Goal: Complete application form

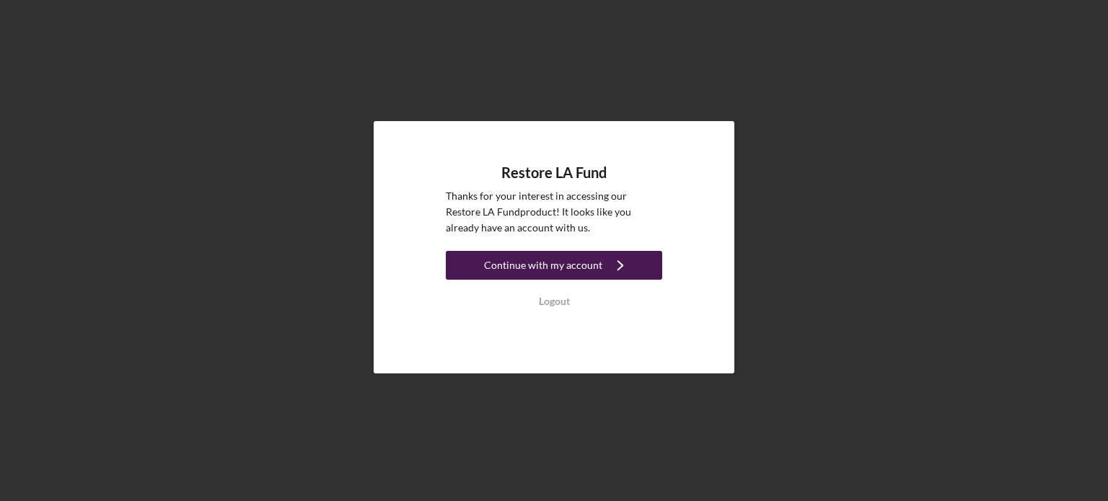
click at [619, 268] on icon "Icon/Navigate" at bounding box center [620, 265] width 36 height 36
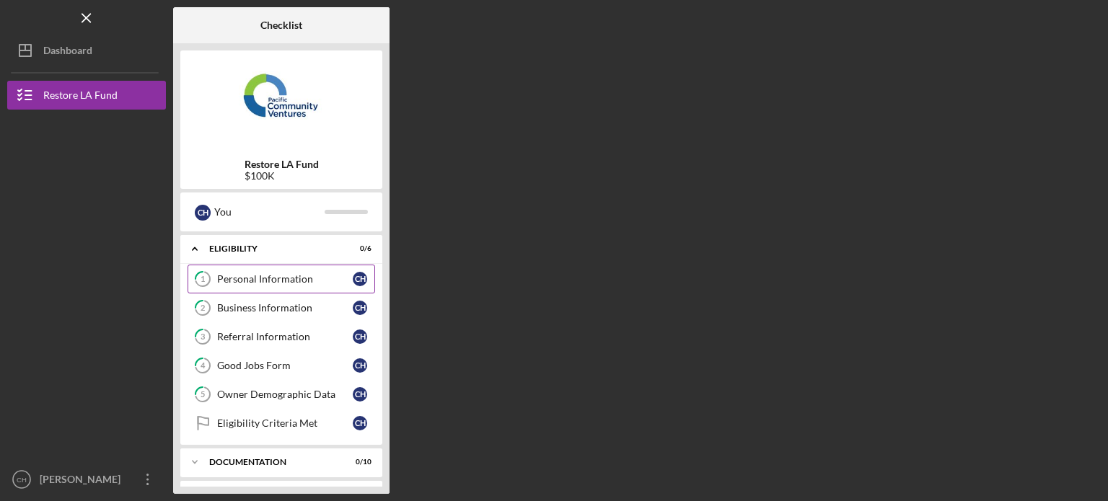
click at [323, 273] on div "Personal Information" at bounding box center [285, 279] width 136 height 12
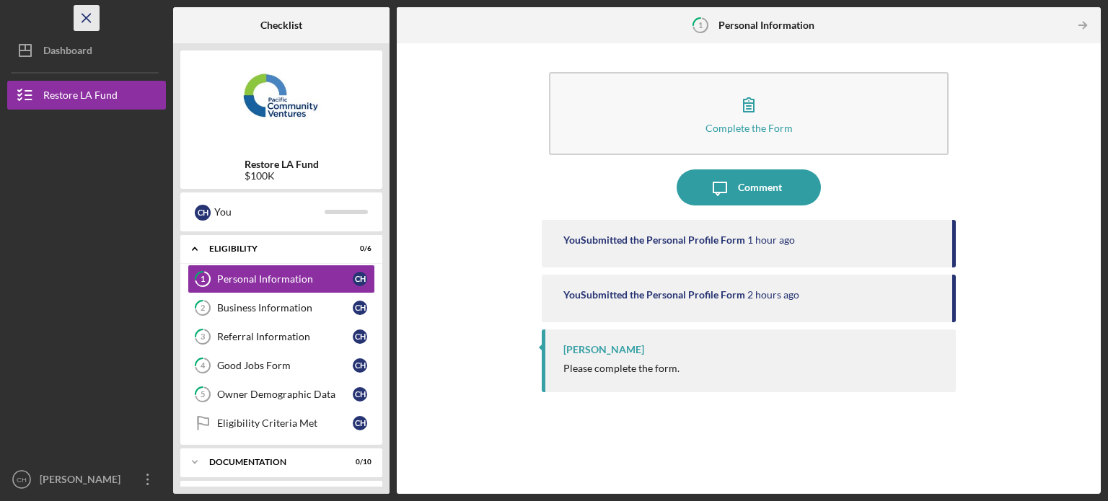
click at [89, 19] on icon "Icon/Menu Close" at bounding box center [87, 18] width 32 height 32
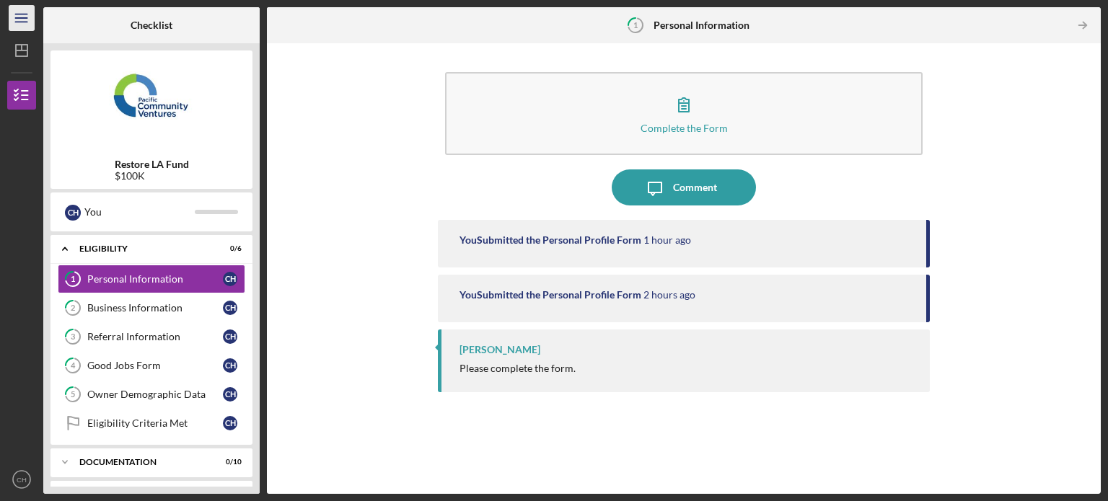
click at [29, 25] on icon "Icon/Menu" at bounding box center [22, 18] width 32 height 32
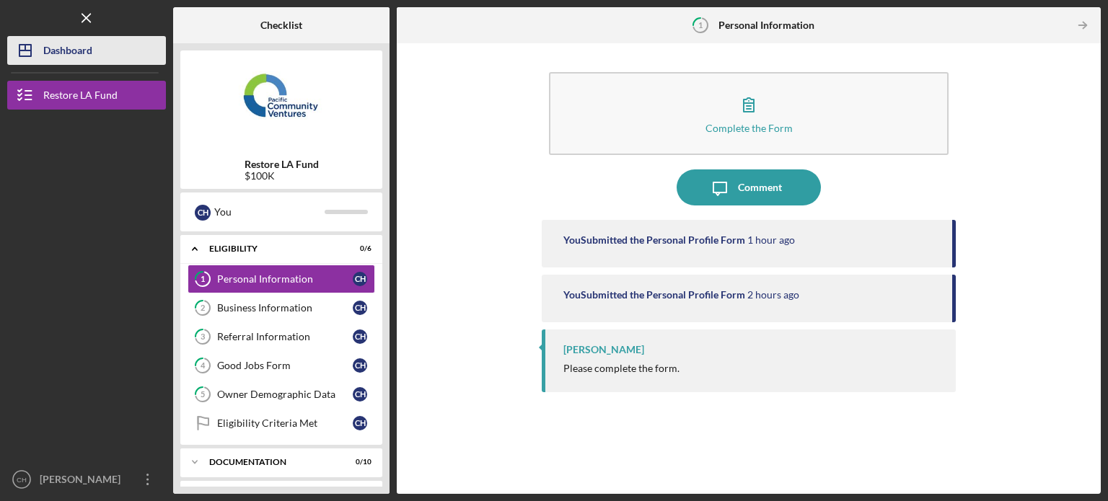
click at [73, 63] on div "Dashboard" at bounding box center [67, 52] width 49 height 32
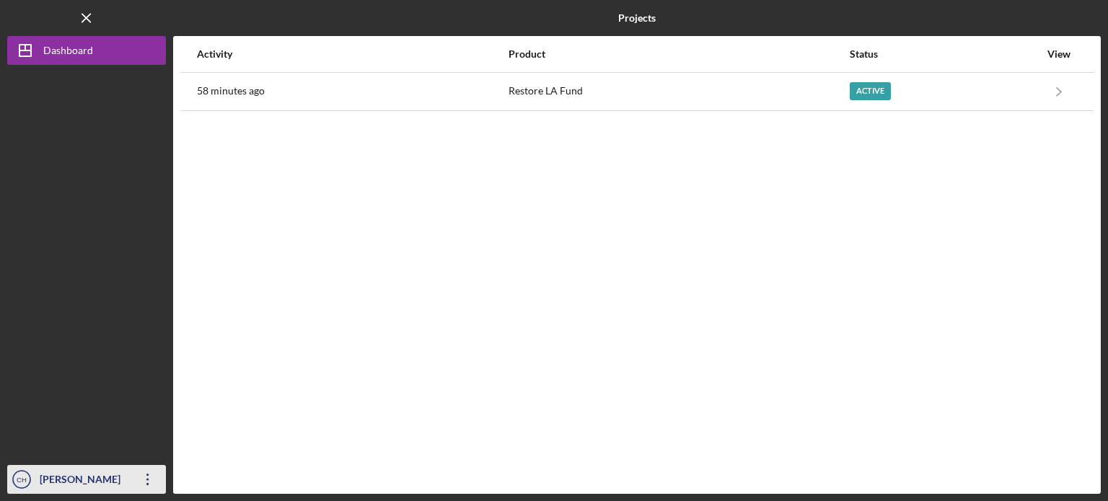
click at [151, 481] on icon "Icon/Overflow" at bounding box center [148, 480] width 36 height 36
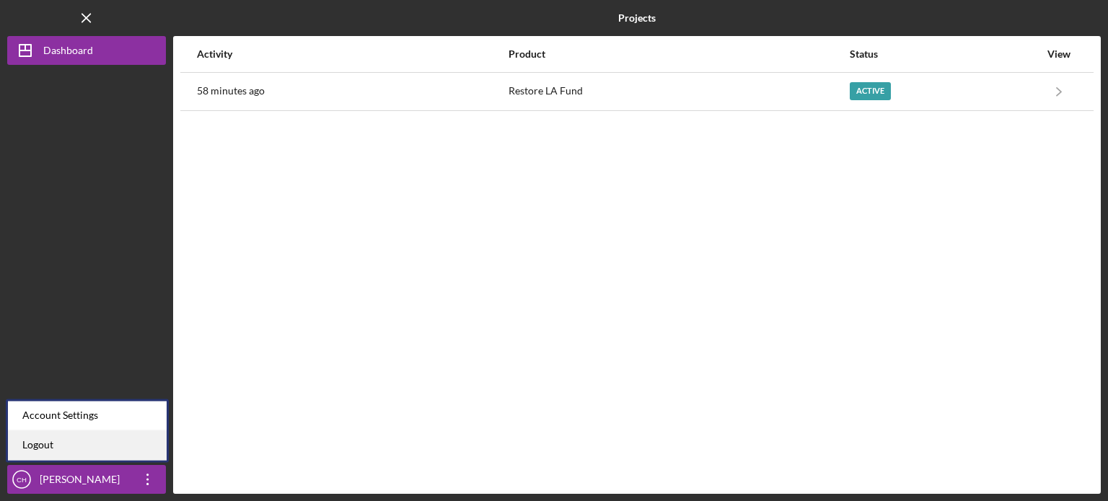
click at [124, 446] on link "Logout" at bounding box center [87, 446] width 159 height 30
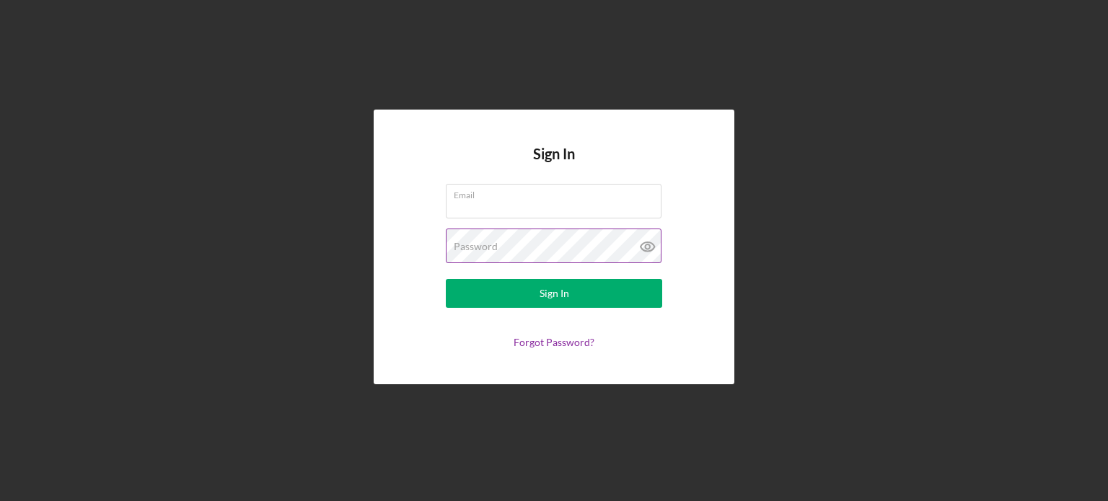
type input "[EMAIL_ADDRESS][DOMAIN_NAME]"
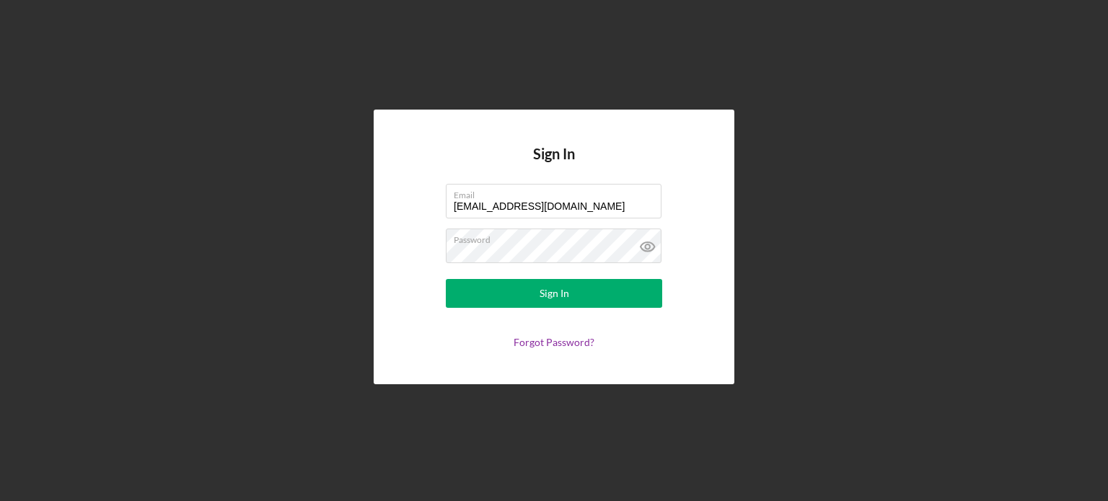
click at [803, 140] on div "Sign In Email twinseinc@yahoo.com Password Sign In Forgot Password?" at bounding box center [553, 247] width 1093 height 494
type input "[EMAIL_ADDRESS][DOMAIN_NAME]"
click at [772, 198] on div "Sign In Email twinseinc@yahoo.com Password Sign In Forgot Password?" at bounding box center [553, 247] width 1093 height 494
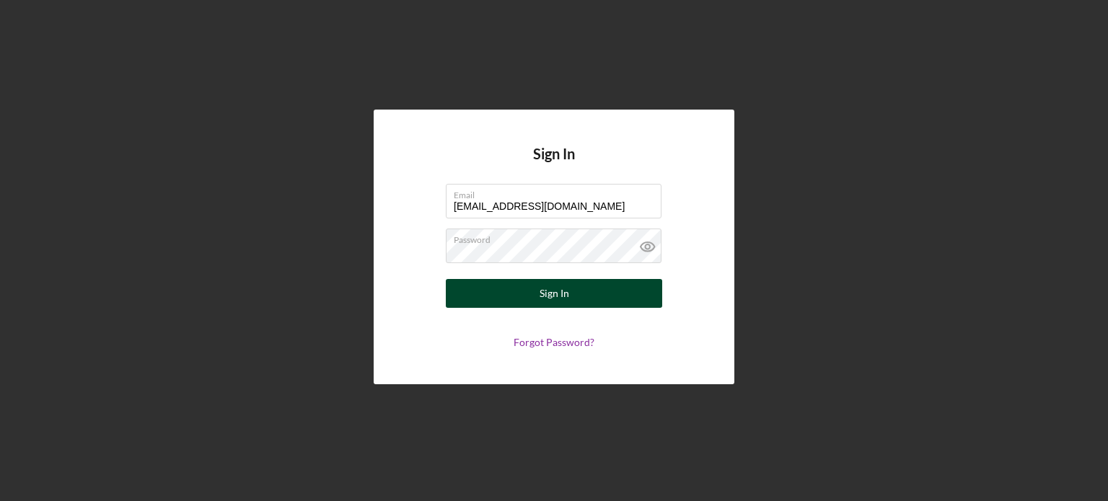
click at [581, 285] on button "Sign In" at bounding box center [554, 293] width 216 height 29
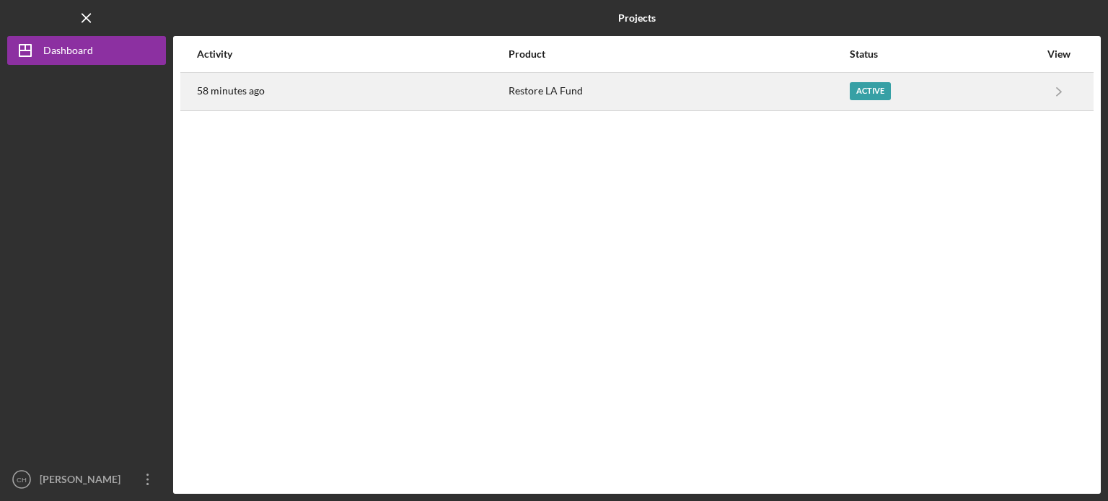
click at [880, 89] on div "Active" at bounding box center [870, 91] width 41 height 18
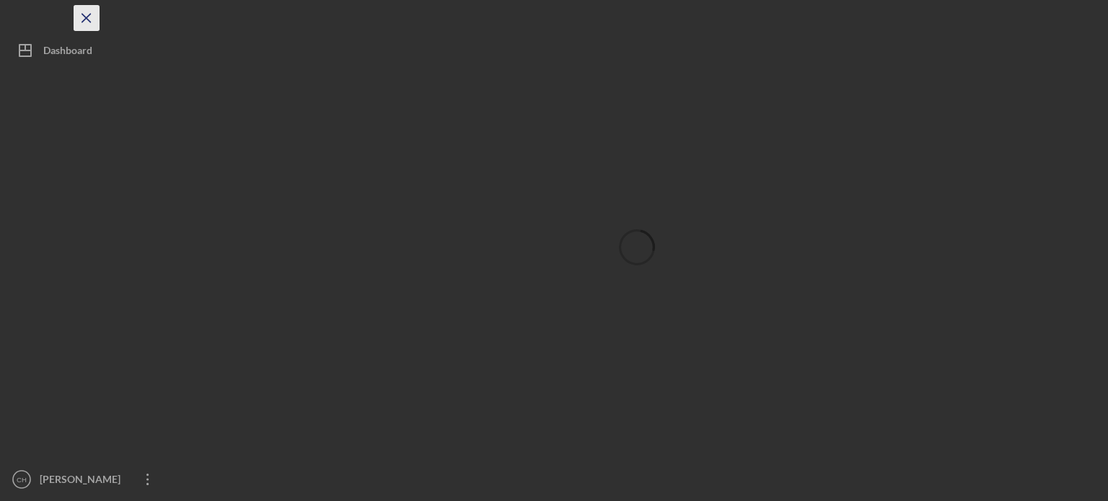
click at [86, 24] on icon "Icon/Menu Close" at bounding box center [87, 18] width 32 height 32
click at [20, 46] on icon "Icon/Dashboard" at bounding box center [22, 50] width 36 height 36
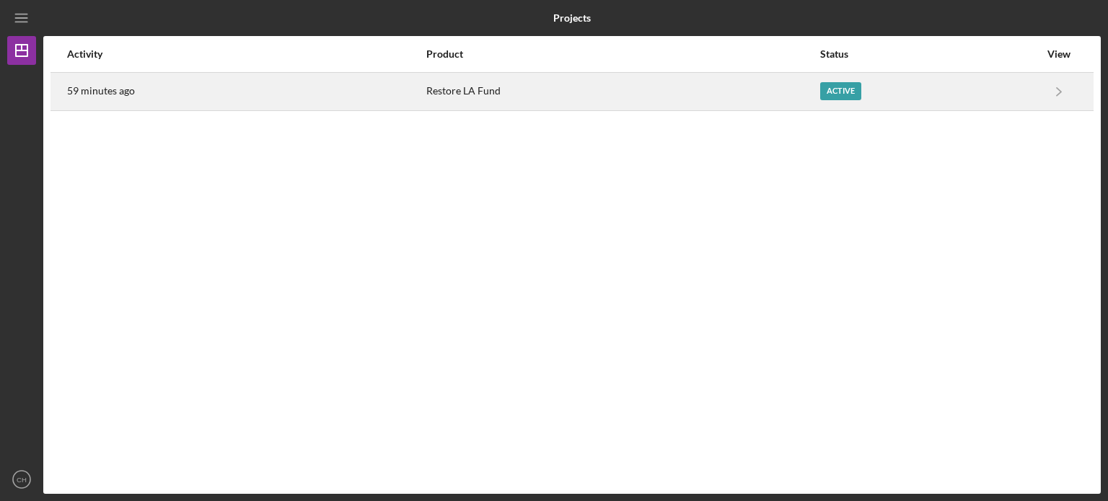
click at [847, 91] on div "Active" at bounding box center [840, 91] width 41 height 18
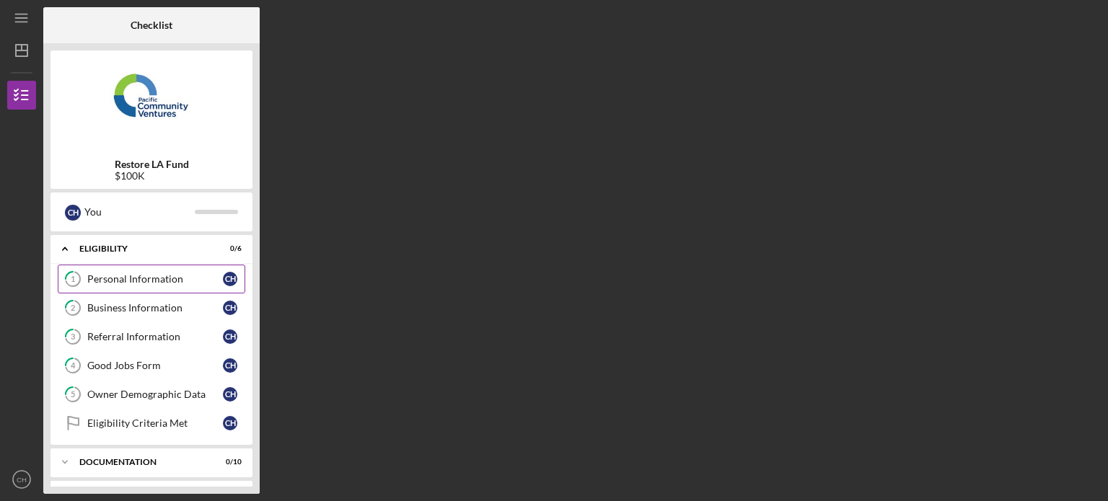
click at [203, 277] on div "Personal Information" at bounding box center [155, 279] width 136 height 12
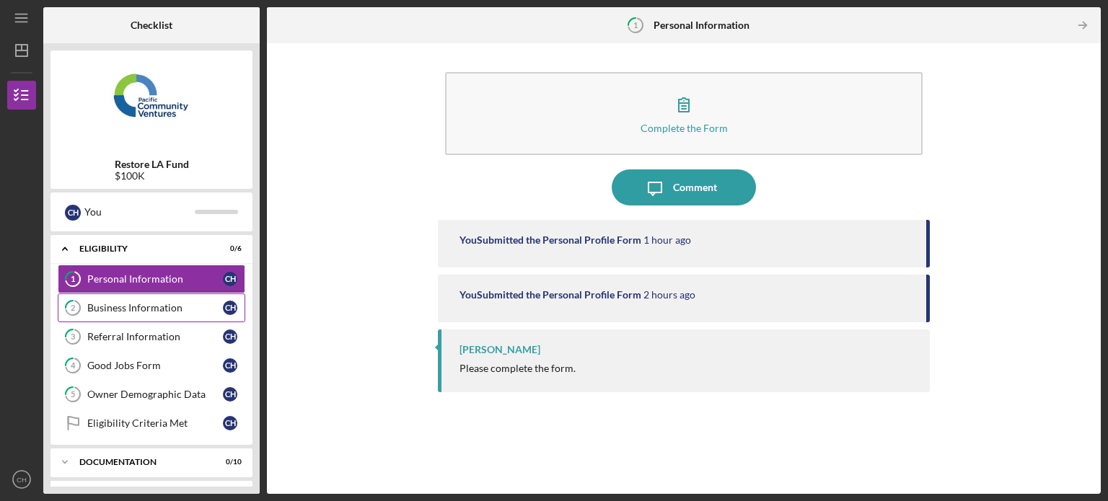
click at [143, 311] on div "Business Information" at bounding box center [155, 308] width 136 height 12
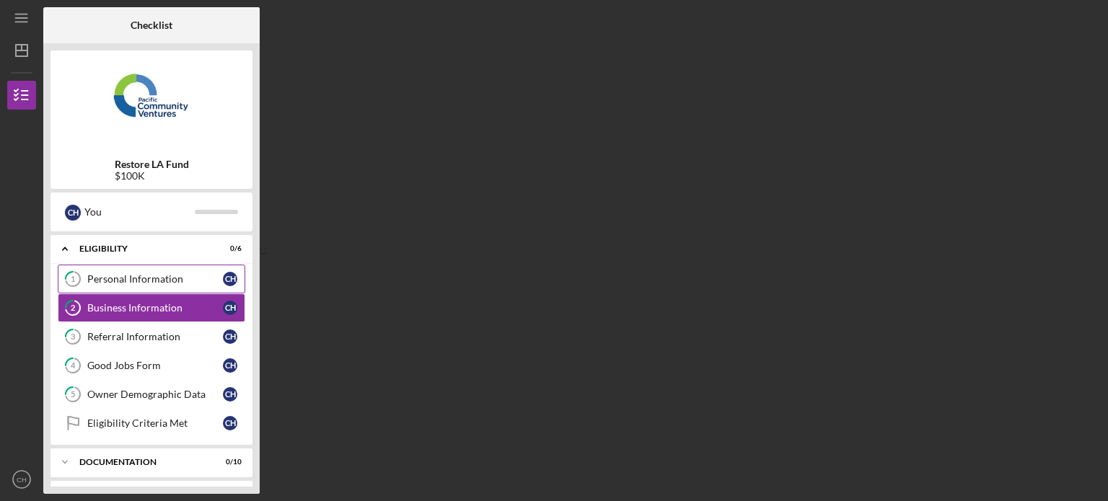
click at [156, 268] on link "1 Personal Information C H" at bounding box center [152, 279] width 188 height 29
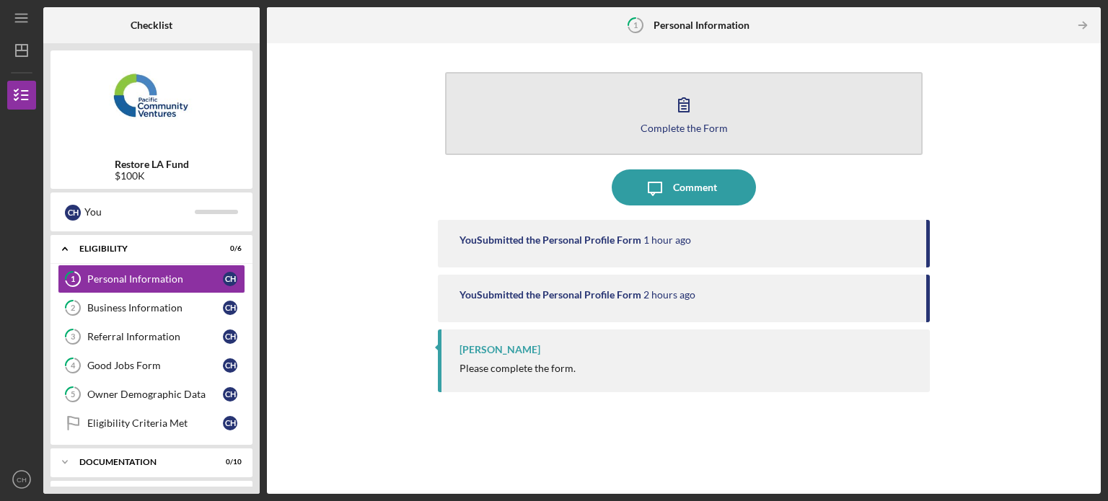
click at [629, 131] on button "Complete the Form Form" at bounding box center [683, 113] width 477 height 83
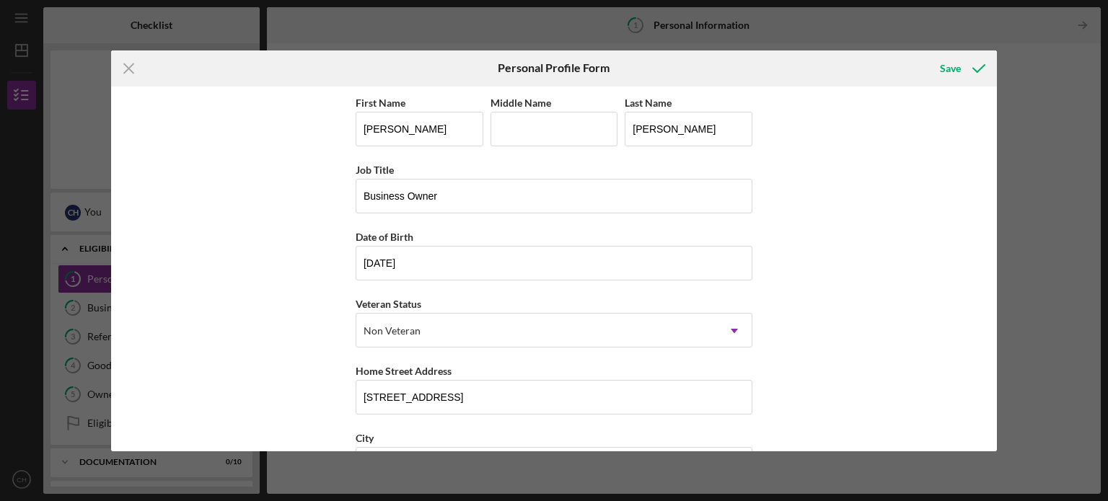
click at [1032, 48] on div "Icon/Menu Close Personal Profile Form Save First Name Celso Middle Name Last Na…" at bounding box center [554, 250] width 1108 height 501
click at [835, 41] on div "Icon/Menu Close Personal Profile Form Save First Name Celso Middle Name Last Na…" at bounding box center [554, 250] width 1108 height 501
click at [120, 74] on icon "Icon/Menu Close" at bounding box center [129, 68] width 36 height 36
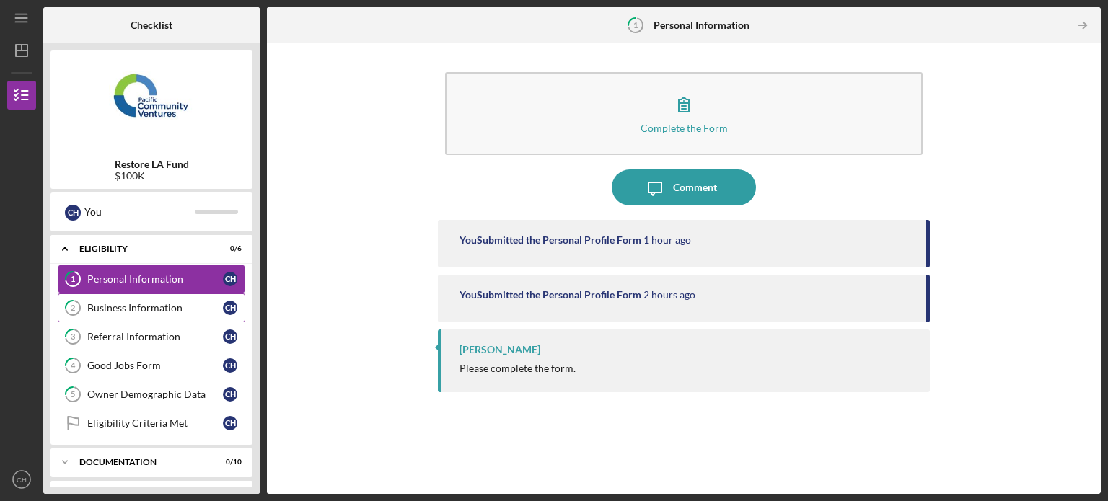
click at [171, 316] on link "2 Business Information C H" at bounding box center [152, 308] width 188 height 29
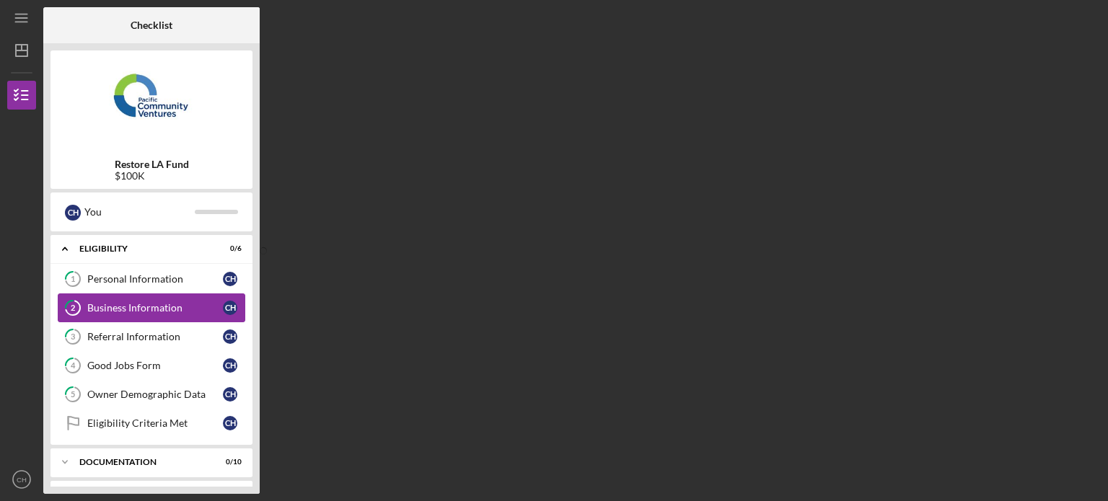
click at [153, 314] on link "2 Business Information C H" at bounding box center [152, 308] width 188 height 29
click at [175, 312] on div "Business Information" at bounding box center [155, 308] width 136 height 12
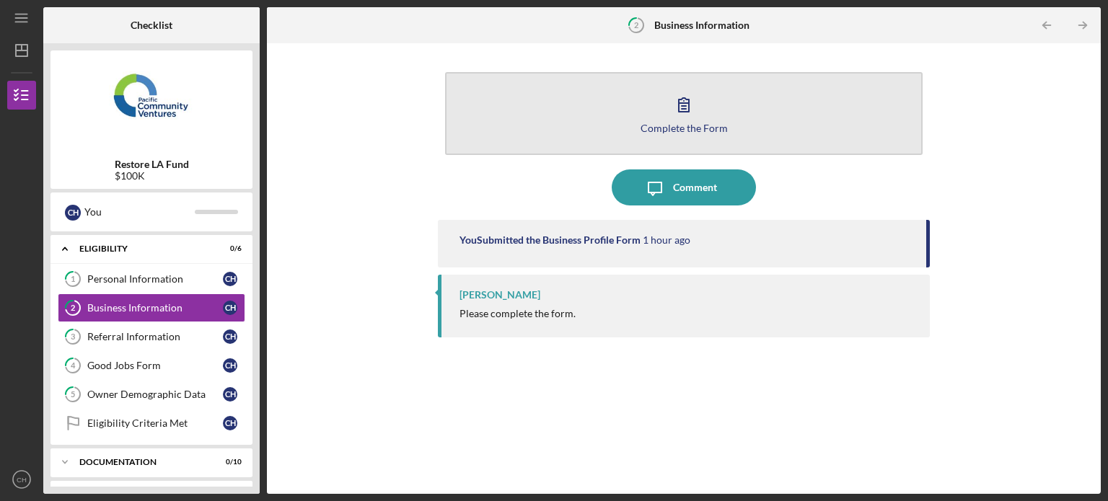
click at [750, 115] on button "Complete the Form Form" at bounding box center [683, 113] width 477 height 83
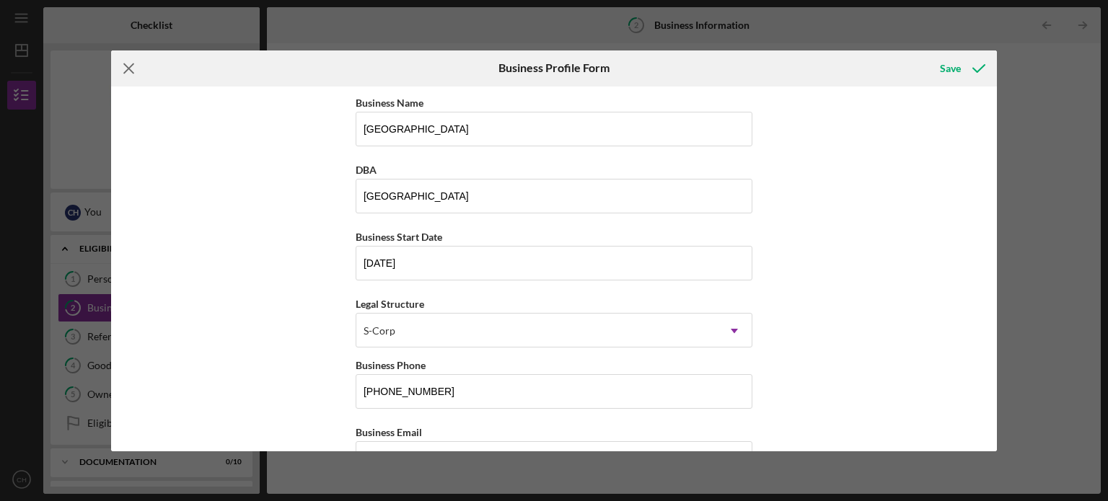
click at [136, 71] on icon "Icon/Menu Close" at bounding box center [129, 68] width 36 height 36
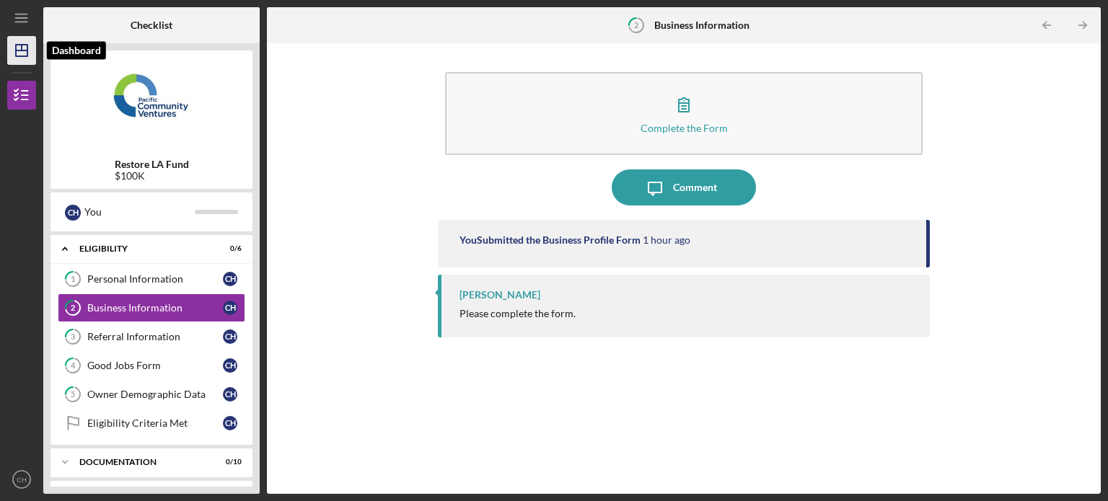
click at [16, 56] on polygon "button" at bounding box center [22, 51] width 12 height 12
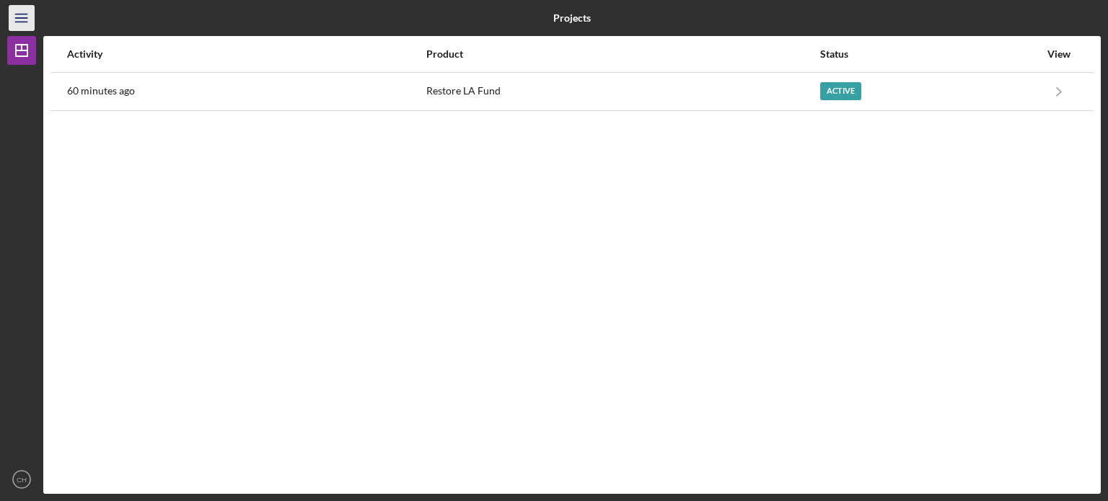
click at [23, 15] on icon "Icon/Menu" at bounding box center [22, 18] width 32 height 32
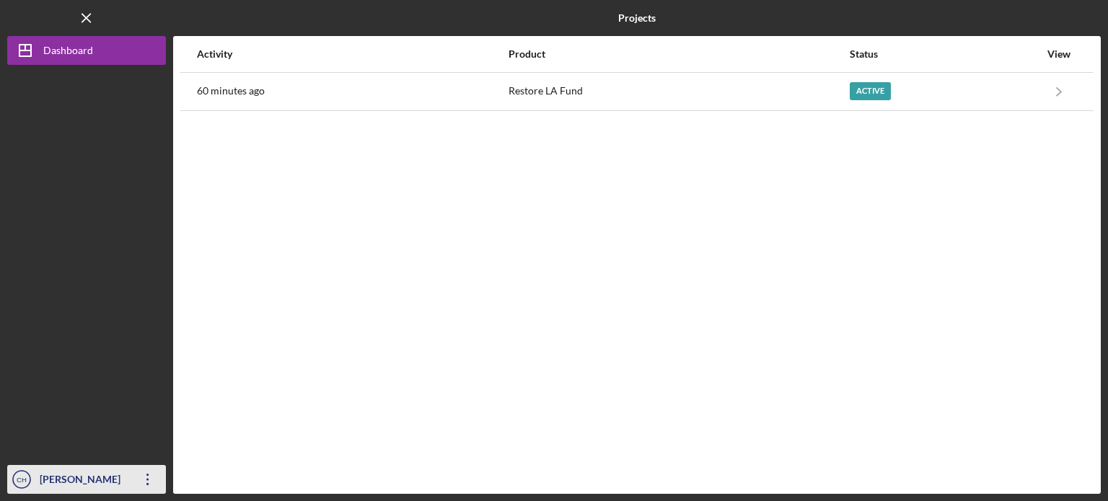
click at [144, 480] on icon "Icon/Overflow" at bounding box center [148, 480] width 36 height 36
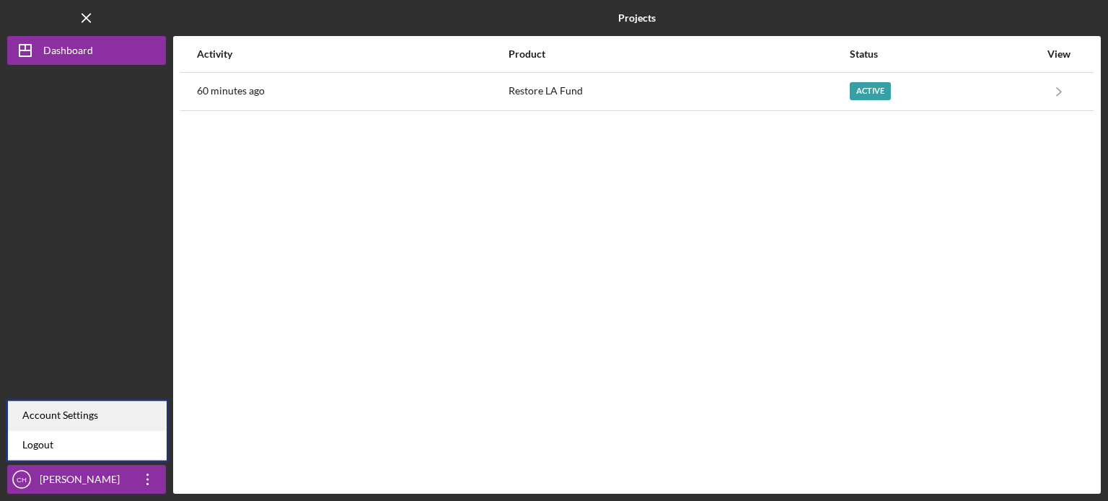
click at [99, 413] on div "Account Settings" at bounding box center [87, 416] width 159 height 30
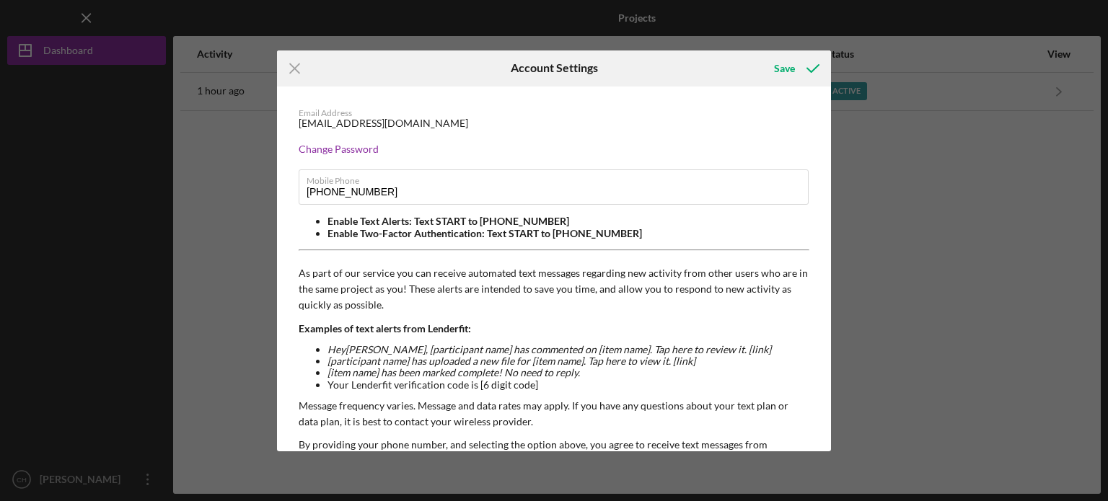
click at [376, 127] on div "[EMAIL_ADDRESS][DOMAIN_NAME]" at bounding box center [383, 124] width 169 height 12
click at [377, 124] on div "[EMAIL_ADDRESS][DOMAIN_NAME]" at bounding box center [383, 124] width 169 height 12
click at [361, 129] on div "Email Address [EMAIL_ADDRESS][DOMAIN_NAME] Change Password Mobile Phone [PHONE_…" at bounding box center [554, 341] width 554 height 508
click at [834, 291] on div "Icon/Menu Close Account Settings Save Email Address [EMAIL_ADDRESS][DOMAIN_NAME…" at bounding box center [554, 250] width 1108 height 501
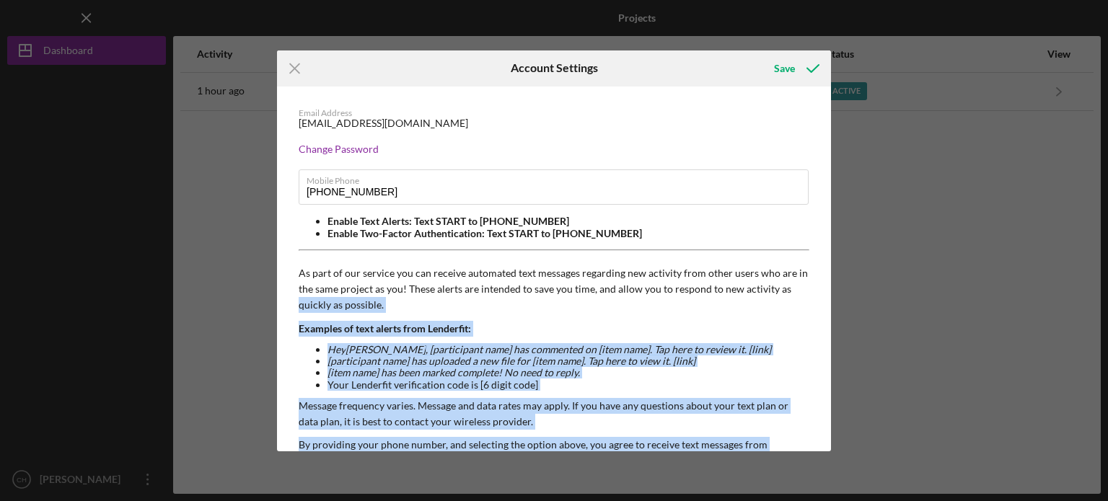
drag, startPoint x: 831, startPoint y: 294, endPoint x: 868, endPoint y: 436, distance: 147.7
click at [868, 436] on div "Icon/Menu Close Account Settings Save Email Address [EMAIL_ADDRESS][DOMAIN_NAME…" at bounding box center [554, 250] width 1108 height 501
click at [778, 310] on p "As part of our service you can receive automated text messages regarding new ac…" at bounding box center [554, 289] width 511 height 48
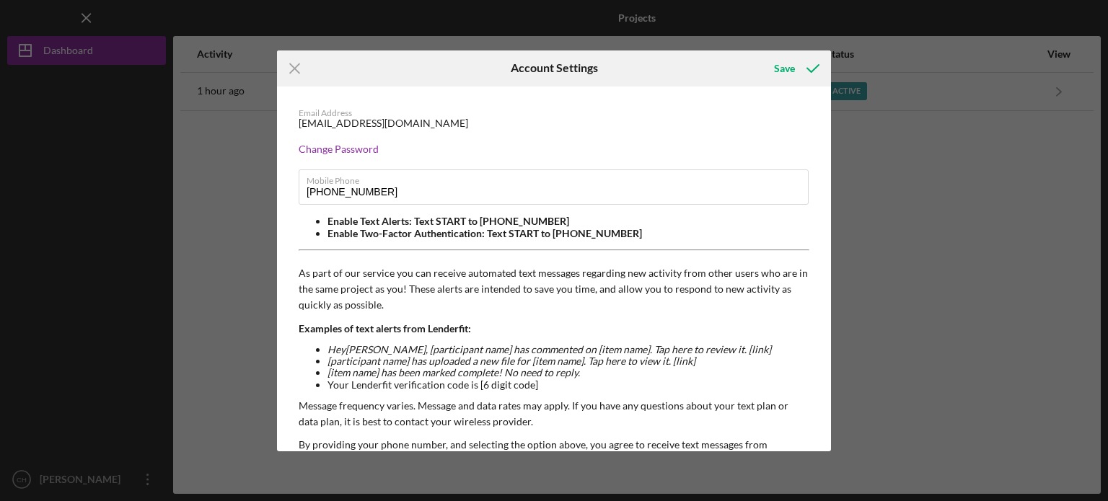
click at [358, 121] on div "[EMAIL_ADDRESS][DOMAIN_NAME]" at bounding box center [383, 124] width 169 height 12
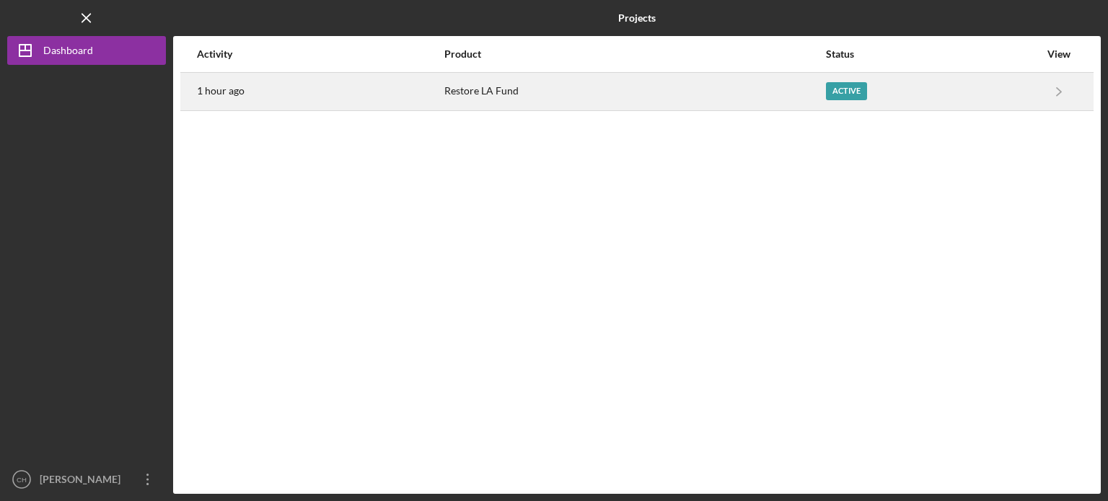
click at [836, 87] on div "Active" at bounding box center [846, 91] width 41 height 18
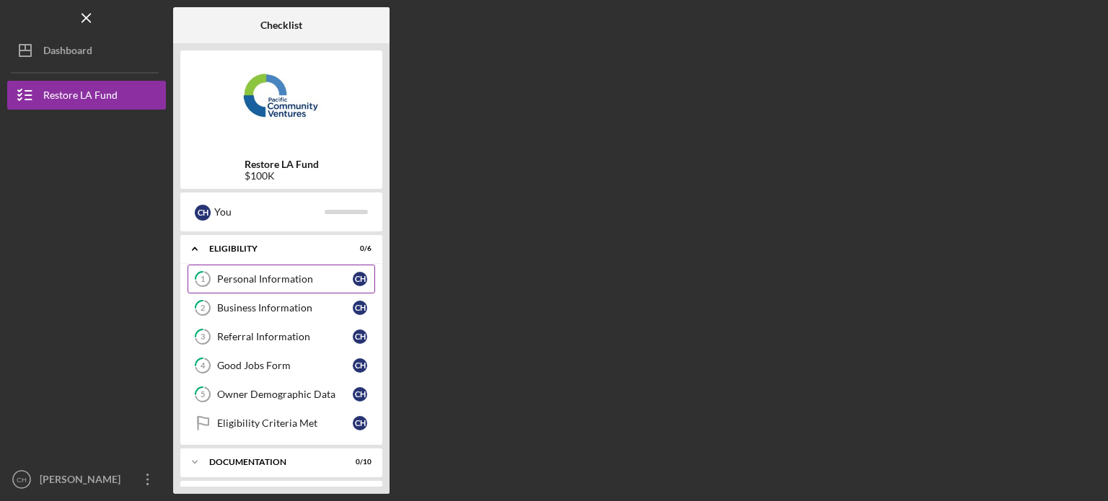
click at [257, 276] on div "Personal Information" at bounding box center [285, 279] width 136 height 12
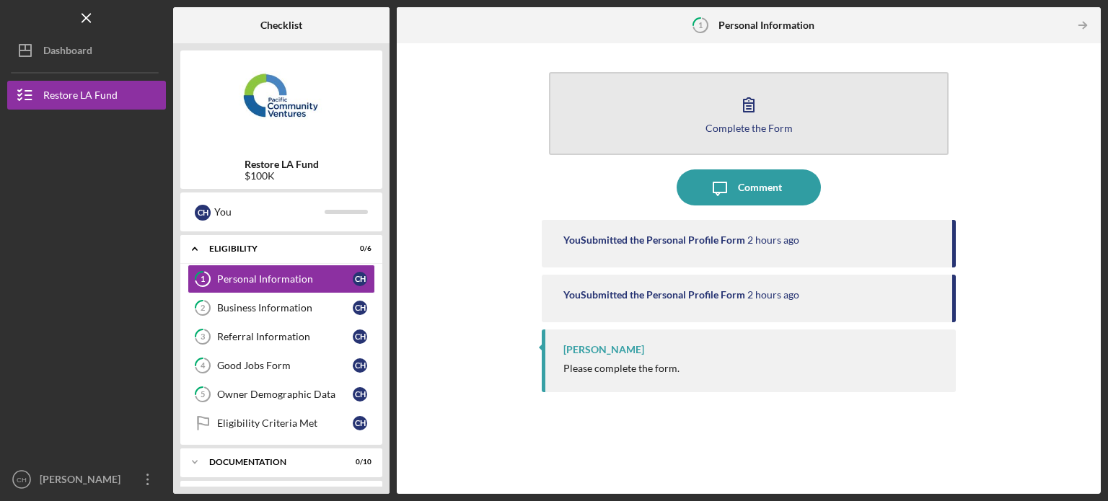
click at [809, 95] on button "Complete the Form Form" at bounding box center [749, 113] width 400 height 83
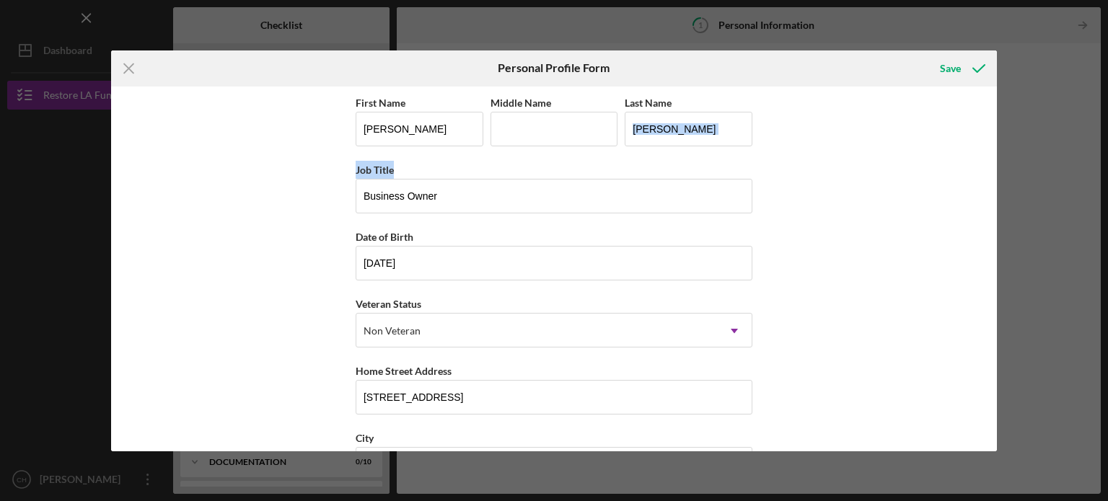
drag, startPoint x: 992, startPoint y: 132, endPoint x: 993, endPoint y: 167, distance: 34.7
click at [993, 167] on div "First Name [PERSON_NAME] Middle Name Last Name [PERSON_NAME] Job Title Business…" at bounding box center [554, 269] width 886 height 365
click at [875, 138] on div "First Name [PERSON_NAME] Middle Name Last Name [PERSON_NAME] Job Title Business…" at bounding box center [554, 269] width 886 height 365
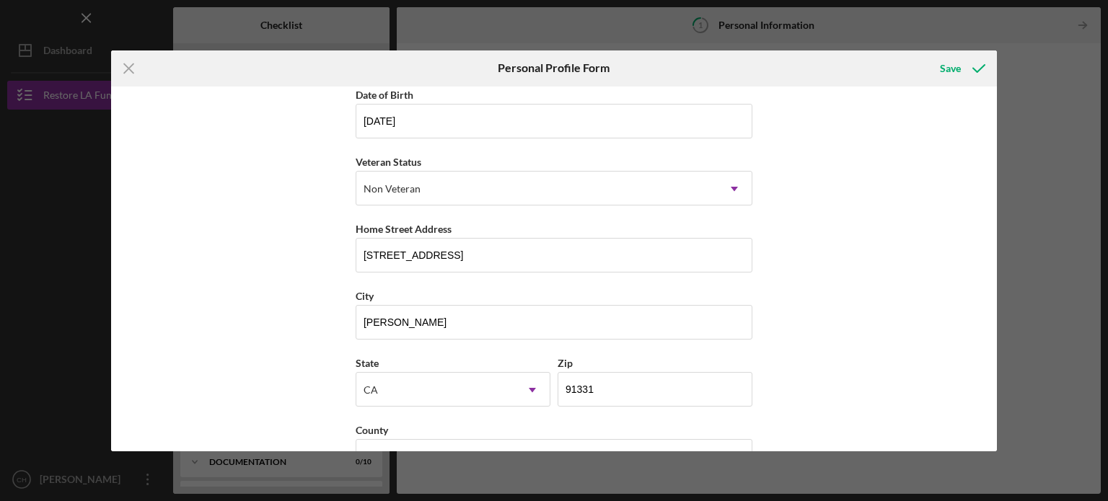
scroll to position [184, 0]
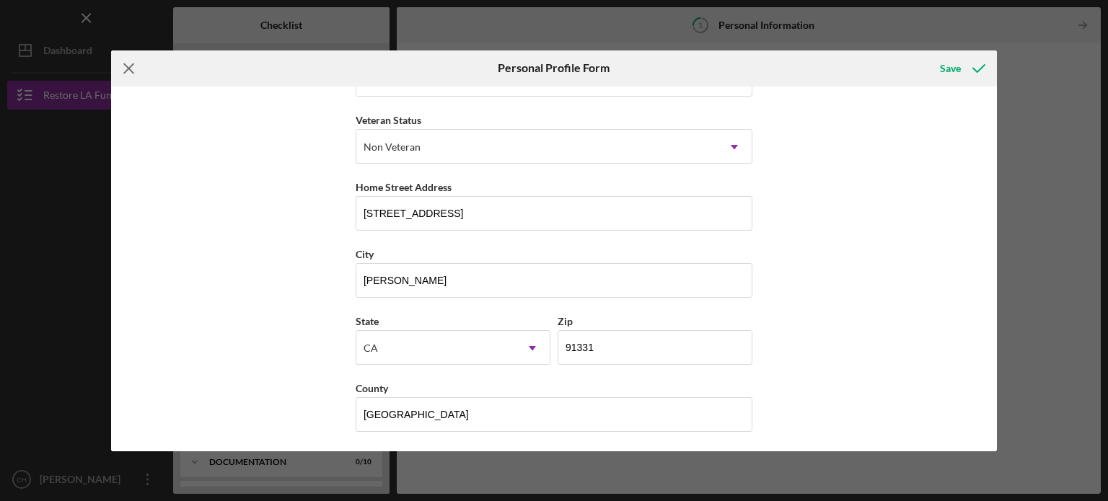
click at [116, 78] on icon "Icon/Menu Close" at bounding box center [129, 68] width 36 height 36
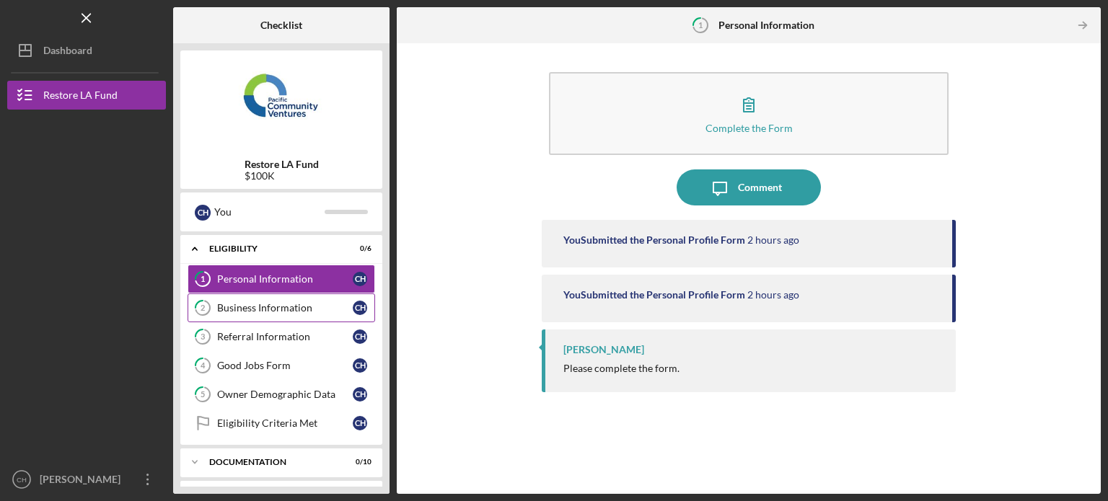
click at [312, 302] on div "Business Information" at bounding box center [285, 308] width 136 height 12
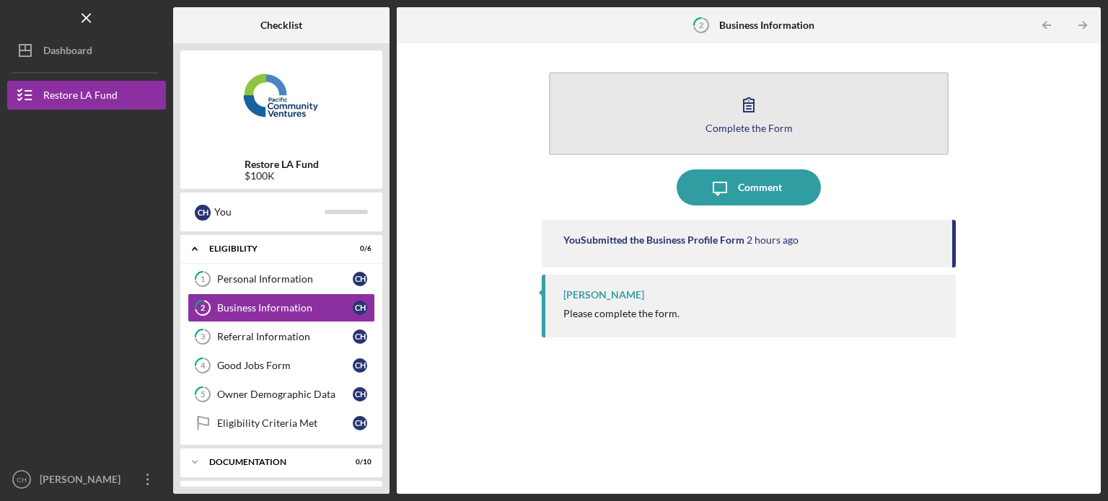
click at [787, 113] on button "Complete the Form Form" at bounding box center [749, 113] width 400 height 83
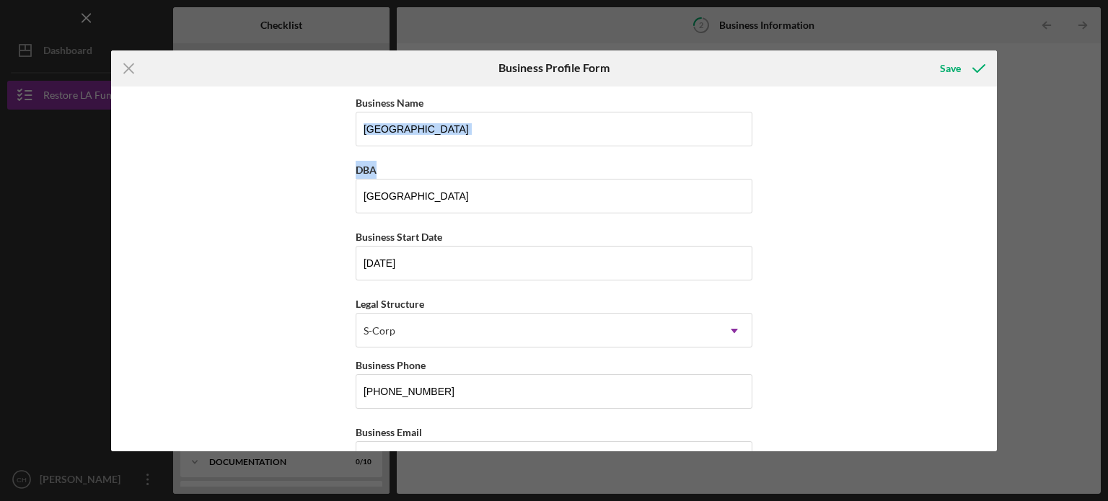
drag, startPoint x: 997, startPoint y: 128, endPoint x: 993, endPoint y: 157, distance: 29.1
click at [993, 157] on div "Icon/Menu Close Business Profile Form Save Business Name Playa Las Tunas Restau…" at bounding box center [554, 250] width 1108 height 501
click at [874, 178] on div "Business Name Playa Las Tunas Restaurant DBA Playa Las Tunas Restaurant Busines…" at bounding box center [554, 269] width 886 height 365
drag, startPoint x: 997, startPoint y: 123, endPoint x: 997, endPoint y: 172, distance: 48.3
click at [997, 172] on div "Icon/Menu Close Business Profile Form Save Business Name Playa Las Tunas Restau…" at bounding box center [554, 250] width 1108 height 501
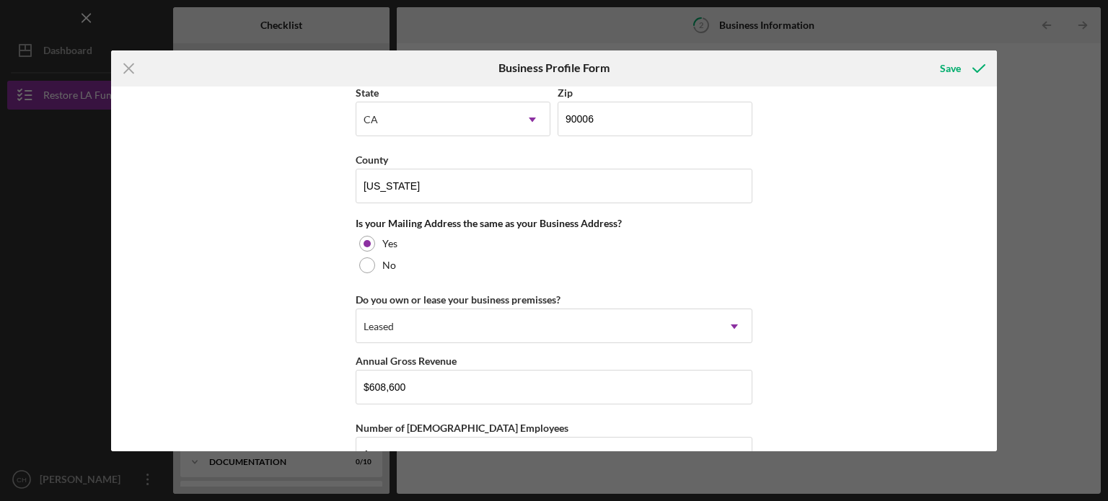
scroll to position [1105, 0]
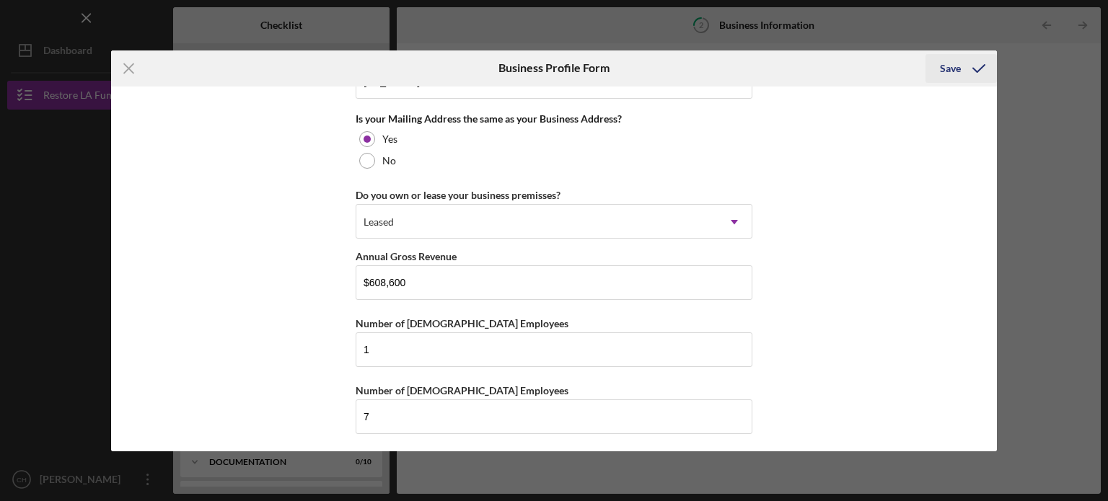
click at [956, 76] on div "Save" at bounding box center [950, 68] width 21 height 29
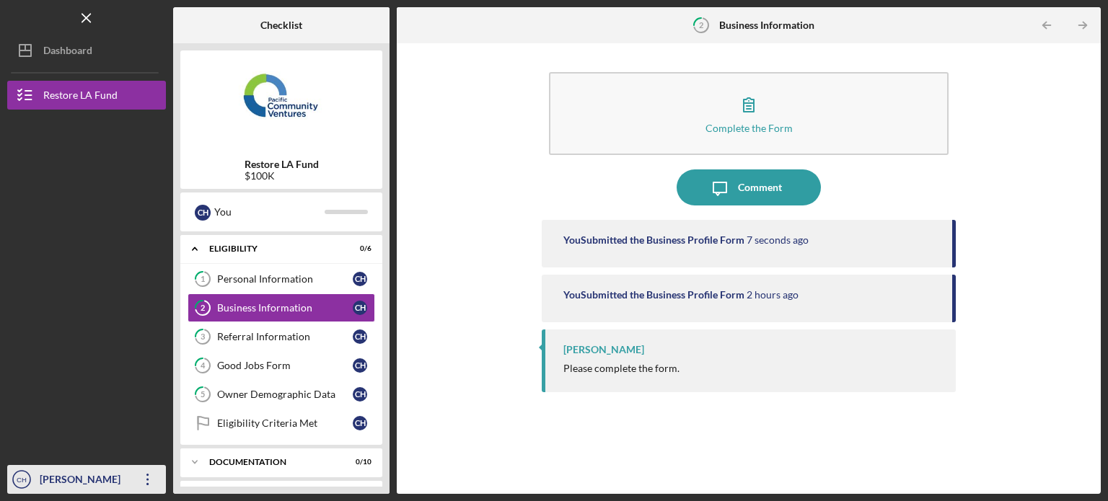
click at [58, 472] on div "[PERSON_NAME]" at bounding box center [83, 481] width 94 height 32
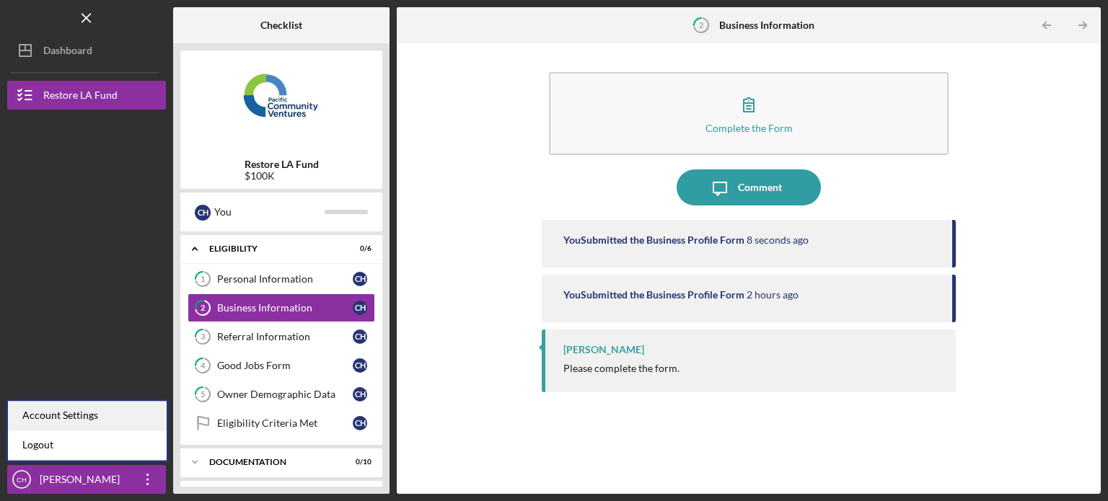
click at [96, 413] on div "Account Settings" at bounding box center [87, 416] width 159 height 30
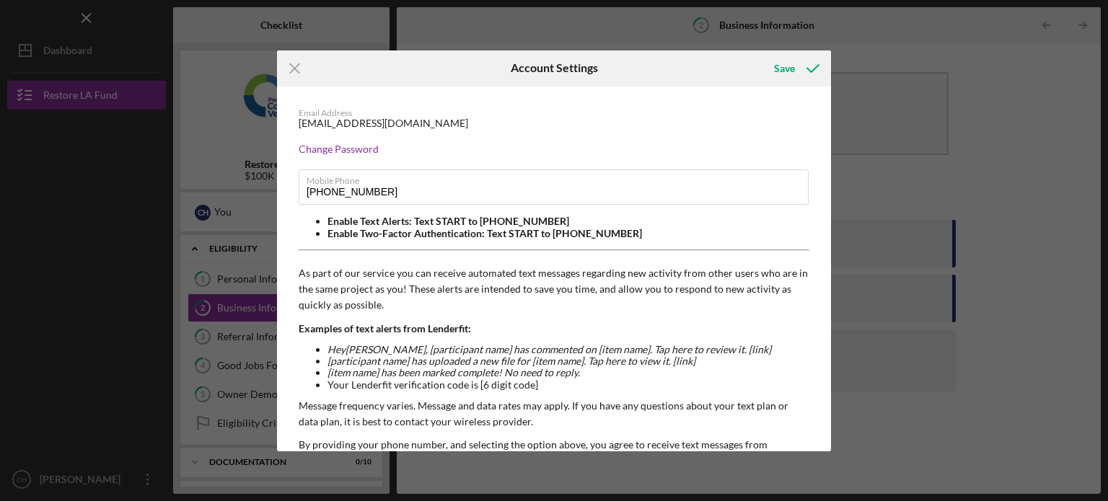
click at [364, 126] on div "[EMAIL_ADDRESS][DOMAIN_NAME]" at bounding box center [383, 124] width 169 height 12
click at [404, 121] on div "Email Address twinseinc@yahoo.com" at bounding box center [554, 119] width 511 height 22
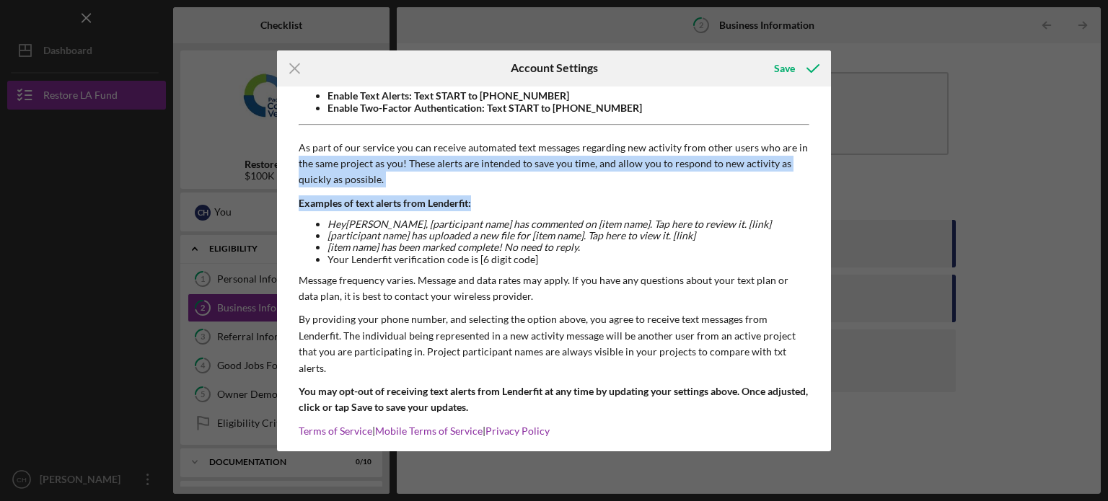
drag, startPoint x: 825, startPoint y: 193, endPoint x: 831, endPoint y: 135, distance: 58.0
click at [831, 135] on div "Icon/Menu Close Account Settings Save Email Address [EMAIL_ADDRESS][DOMAIN_NAME…" at bounding box center [554, 250] width 1108 height 501
click at [811, 130] on div "Email Address [EMAIL_ADDRESS][DOMAIN_NAME] Change Password Mobile Phone [PHONE_…" at bounding box center [554, 215] width 554 height 508
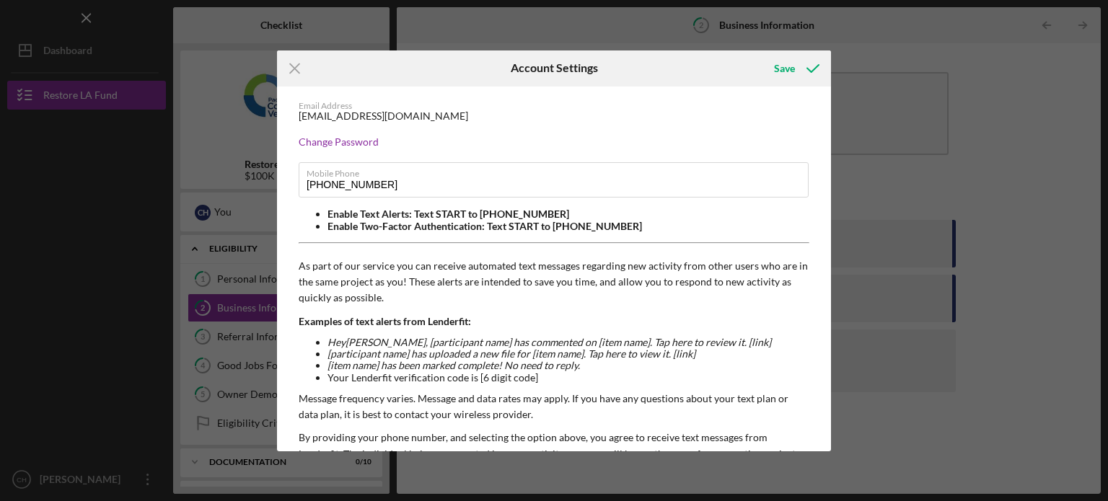
scroll to position [4, 0]
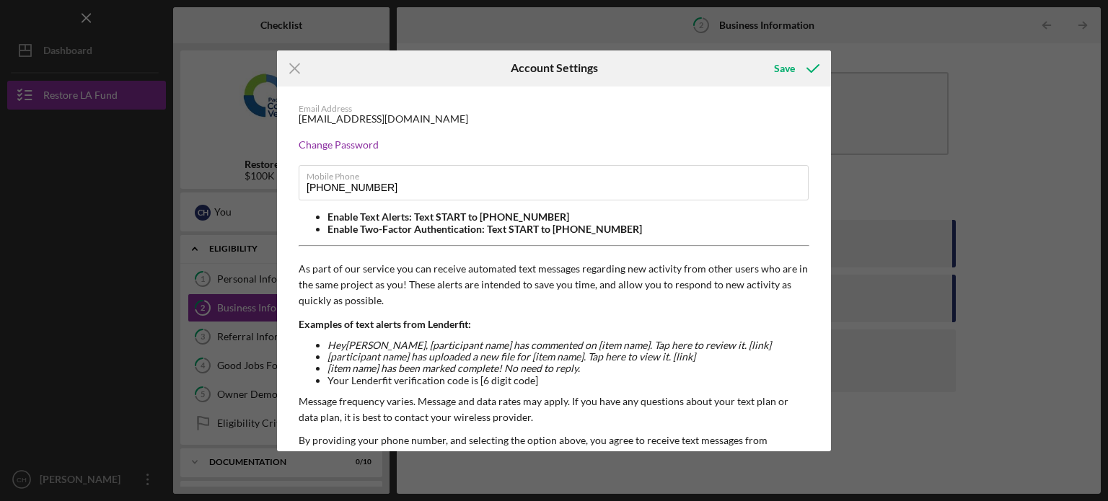
click at [392, 126] on div "Email Address [EMAIL_ADDRESS][DOMAIN_NAME] Change Password Mobile Phone [PHONE_…" at bounding box center [554, 336] width 554 height 508
click at [370, 128] on div "Email Address [EMAIL_ADDRESS][DOMAIN_NAME] Change Password Mobile Phone [PHONE_…" at bounding box center [554, 336] width 554 height 508
click at [303, 59] on icon "Icon/Menu Close" at bounding box center [295, 68] width 36 height 36
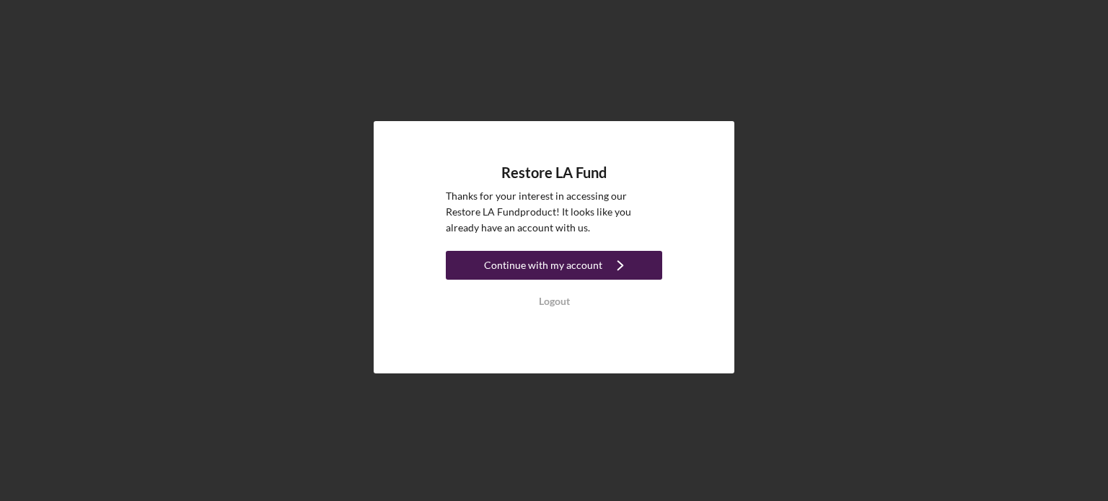
click at [622, 258] on icon "Icon/Navigate" at bounding box center [620, 265] width 36 height 36
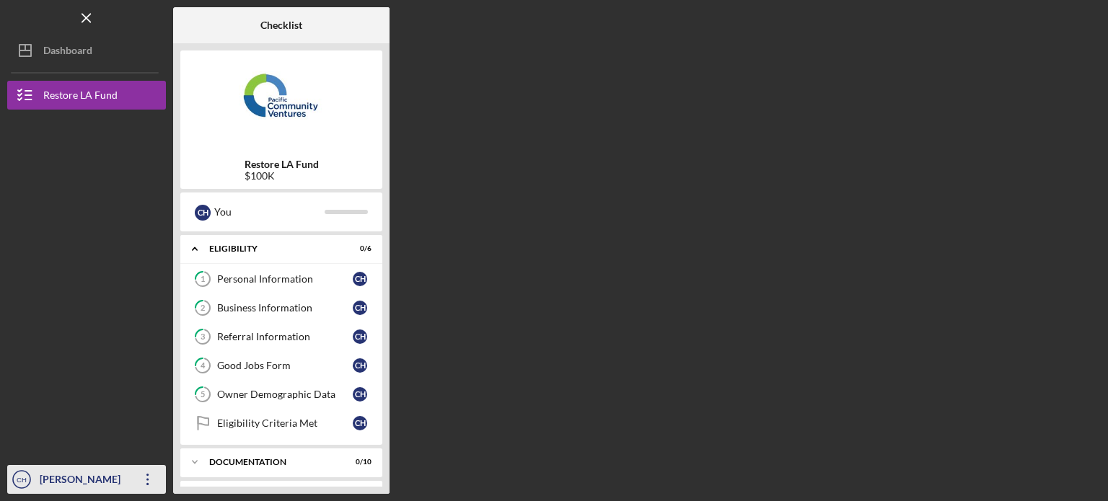
click at [148, 473] on icon "Icon/Overflow" at bounding box center [148, 480] width 36 height 36
click at [136, 333] on div at bounding box center [86, 377] width 159 height 178
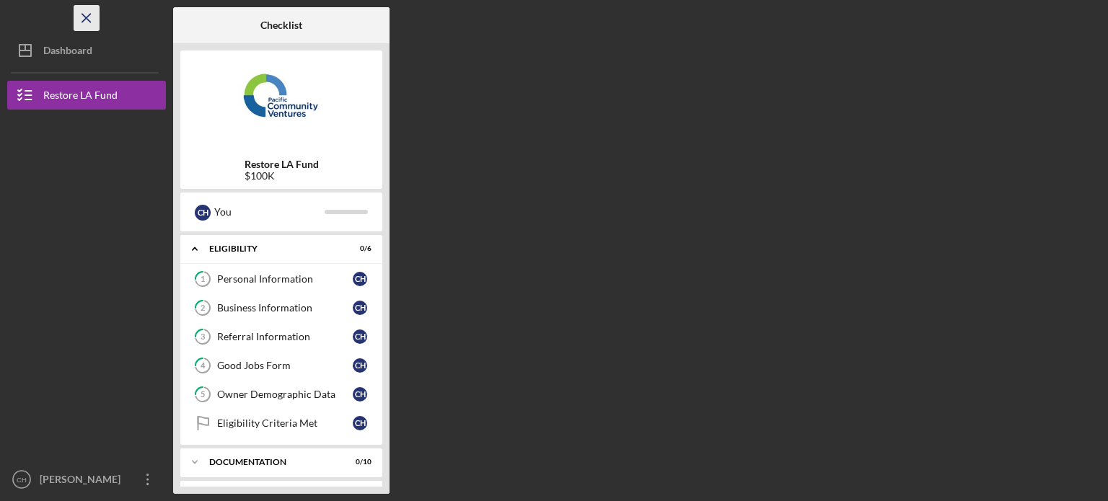
click at [89, 22] on line "button" at bounding box center [86, 18] width 8 height 8
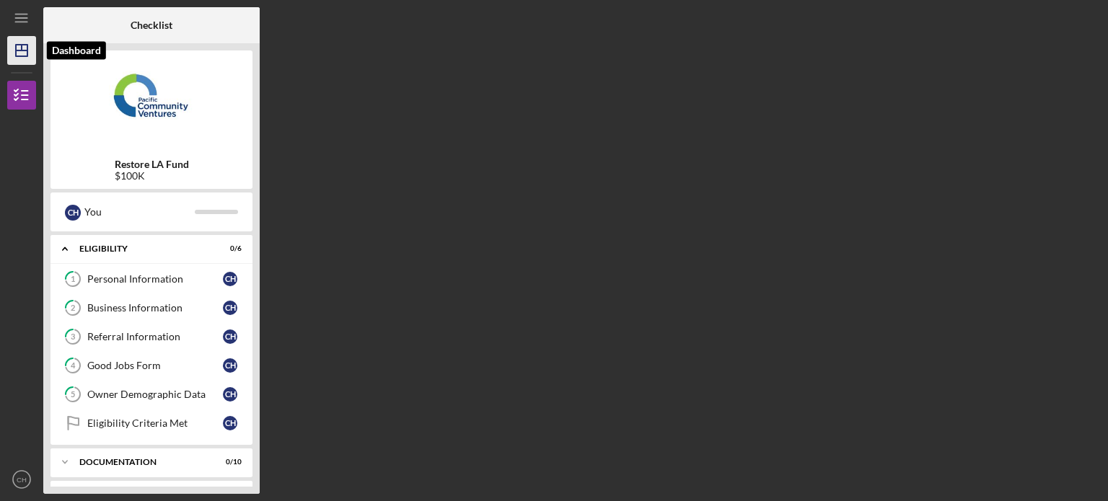
click at [22, 48] on icon "Icon/Dashboard" at bounding box center [22, 50] width 36 height 36
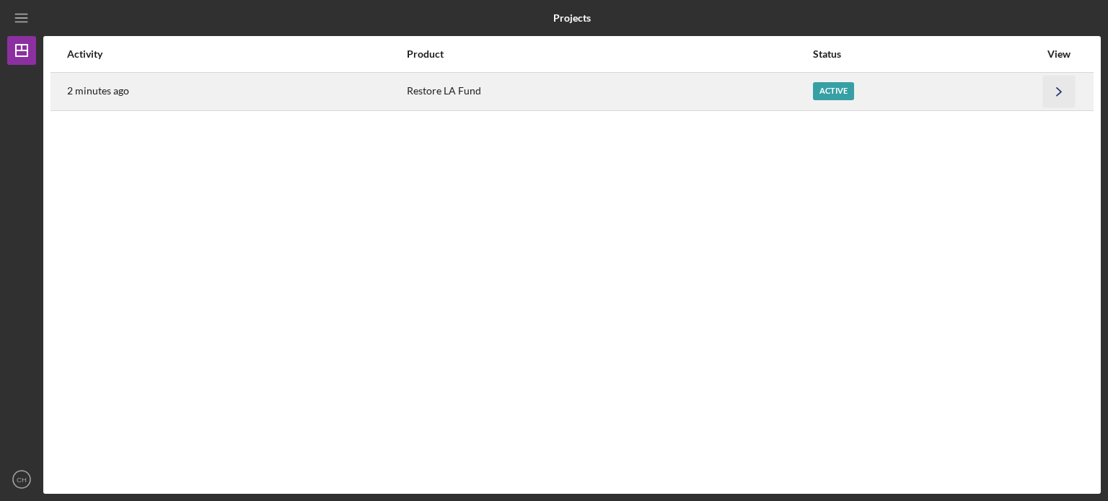
click at [1066, 95] on icon "Icon/Navigate" at bounding box center [1059, 91] width 32 height 32
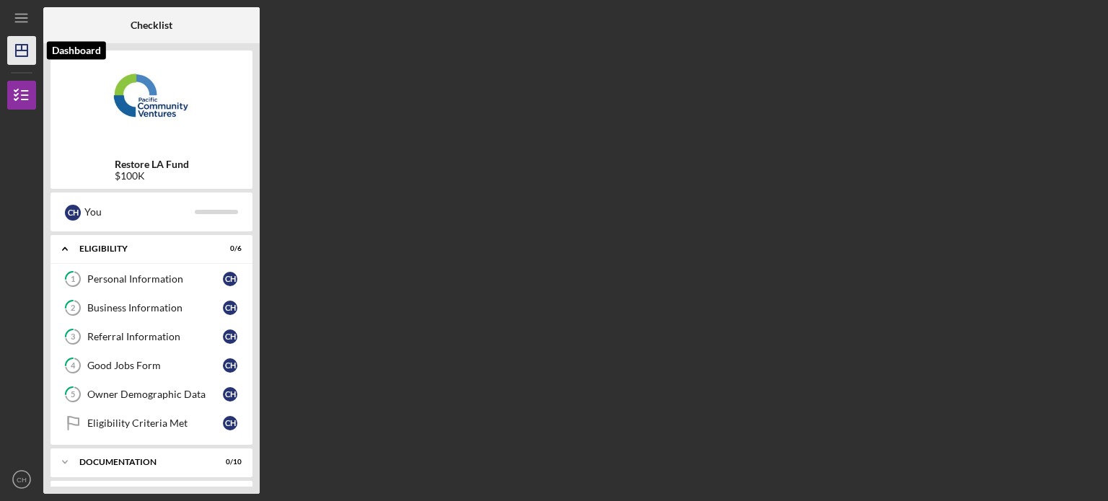
click at [19, 46] on icon "Icon/Dashboard" at bounding box center [22, 50] width 36 height 36
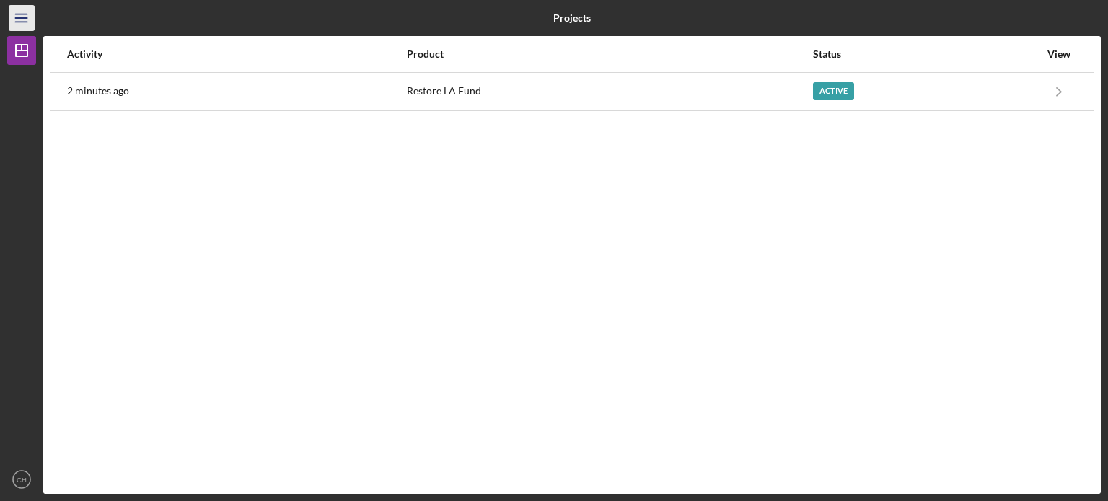
click at [19, 19] on icon "Icon/Menu" at bounding box center [22, 18] width 32 height 32
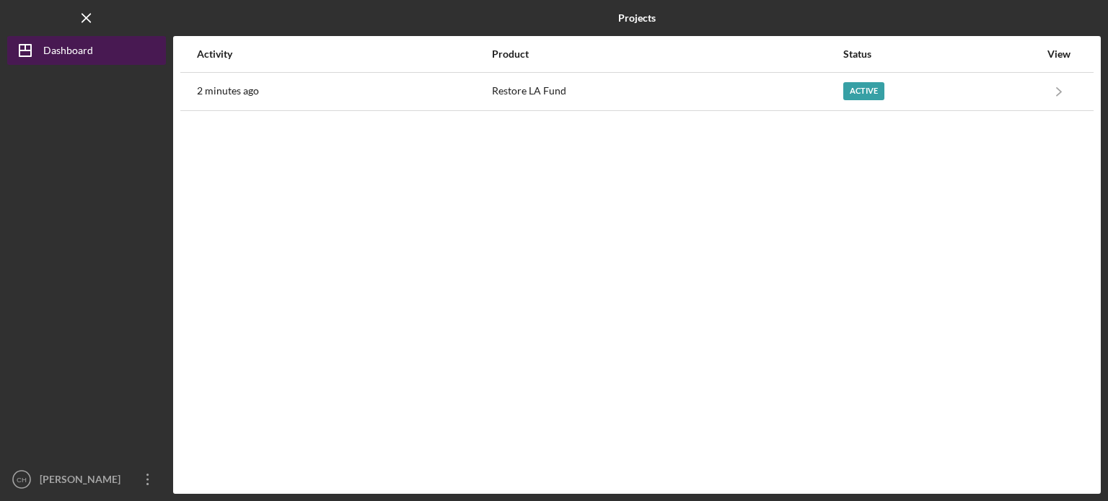
click at [29, 45] on icon "Icon/Dashboard" at bounding box center [25, 50] width 36 height 36
click at [94, 18] on icon "Icon/Menu Close" at bounding box center [87, 18] width 32 height 32
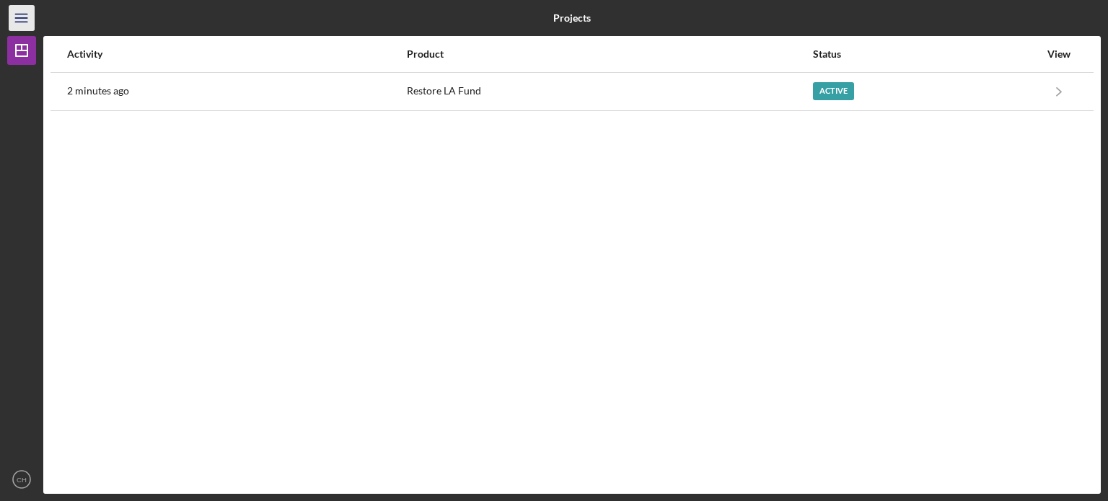
click at [21, 23] on icon "Icon/Menu" at bounding box center [22, 18] width 32 height 32
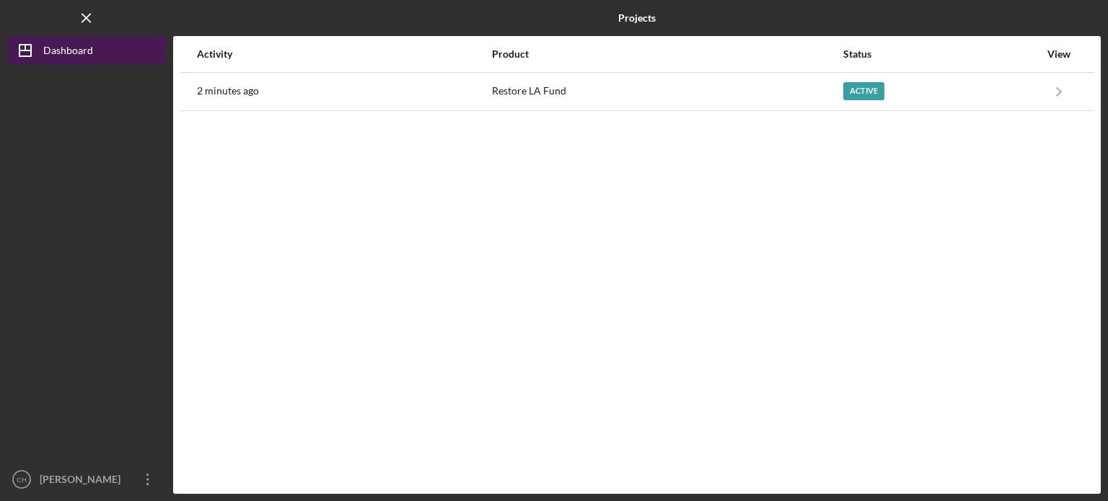
click at [52, 53] on div "Dashboard" at bounding box center [68, 52] width 50 height 32
click at [39, 50] on icon "Icon/Dashboard" at bounding box center [25, 50] width 36 height 36
click at [75, 18] on icon "Icon/Menu Close" at bounding box center [87, 18] width 32 height 32
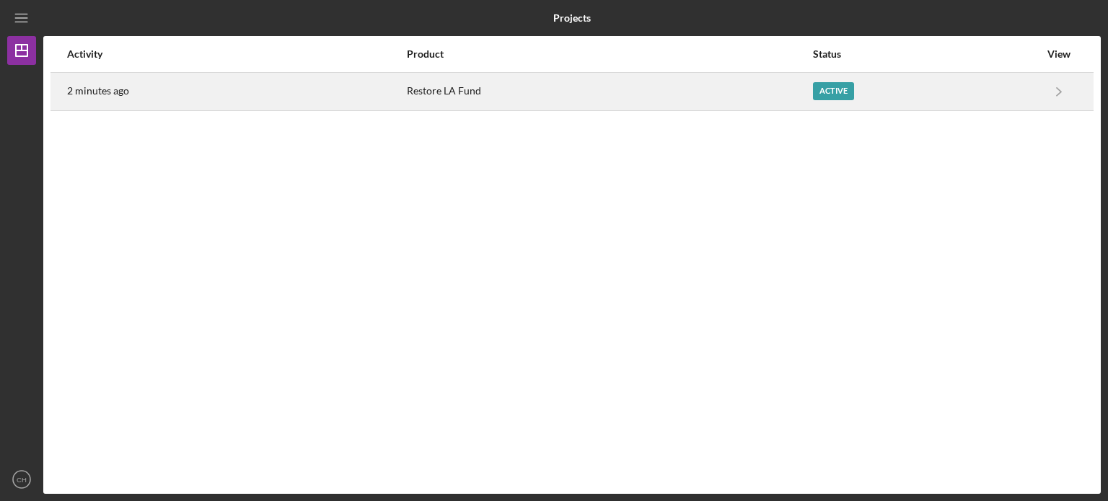
click at [828, 77] on div "Active" at bounding box center [926, 92] width 226 height 36
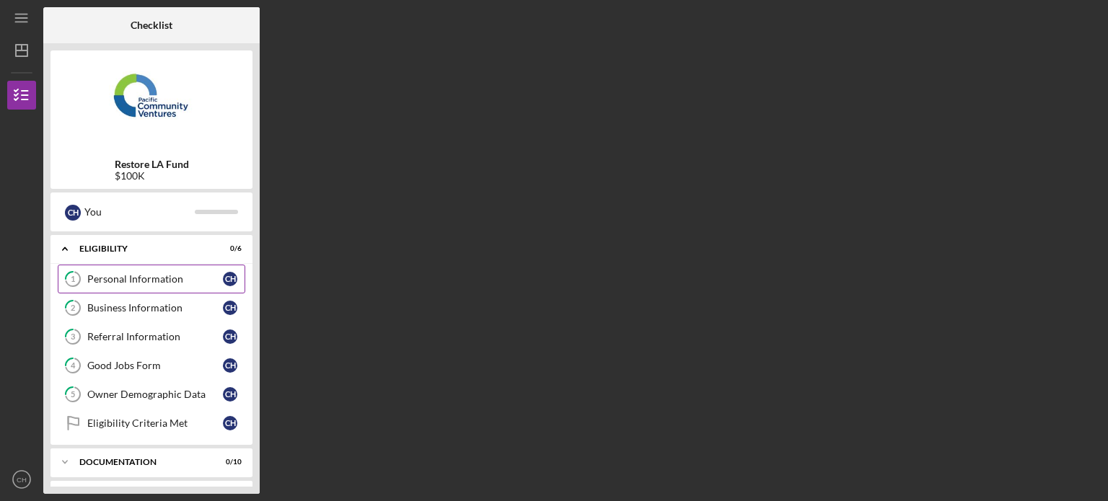
click at [123, 285] on link "1 Personal Information C H" at bounding box center [152, 279] width 188 height 29
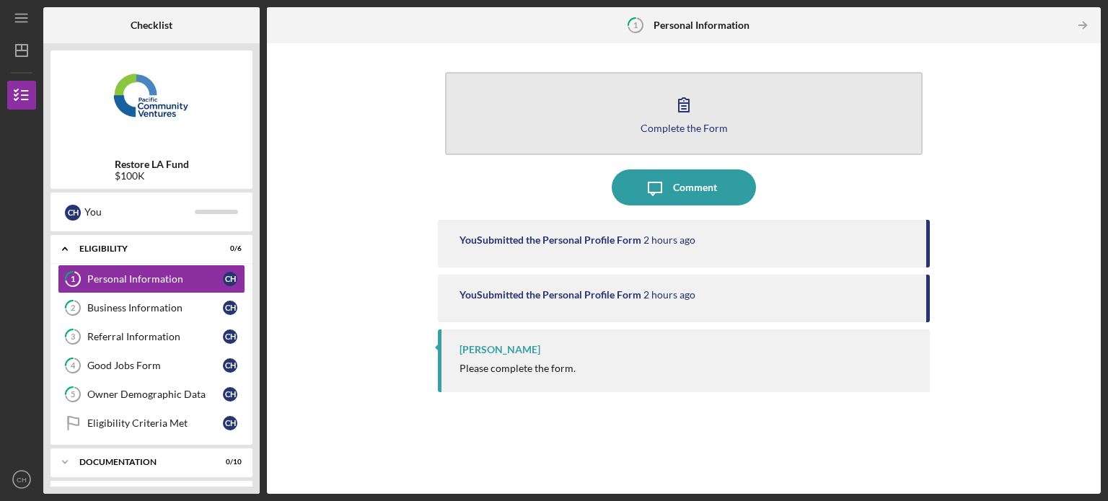
click at [730, 123] on button "Complete the Form Form" at bounding box center [683, 113] width 477 height 83
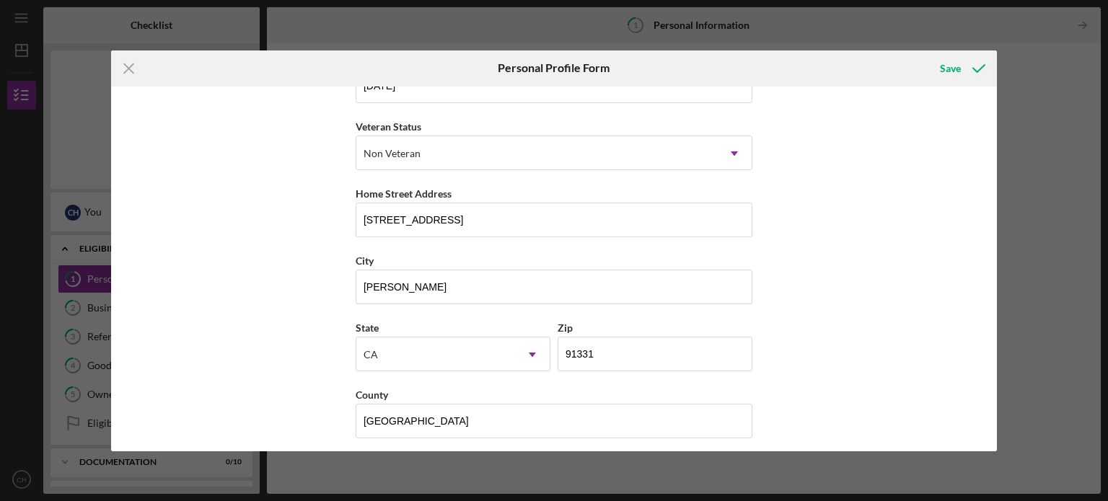
scroll to position [184, 0]
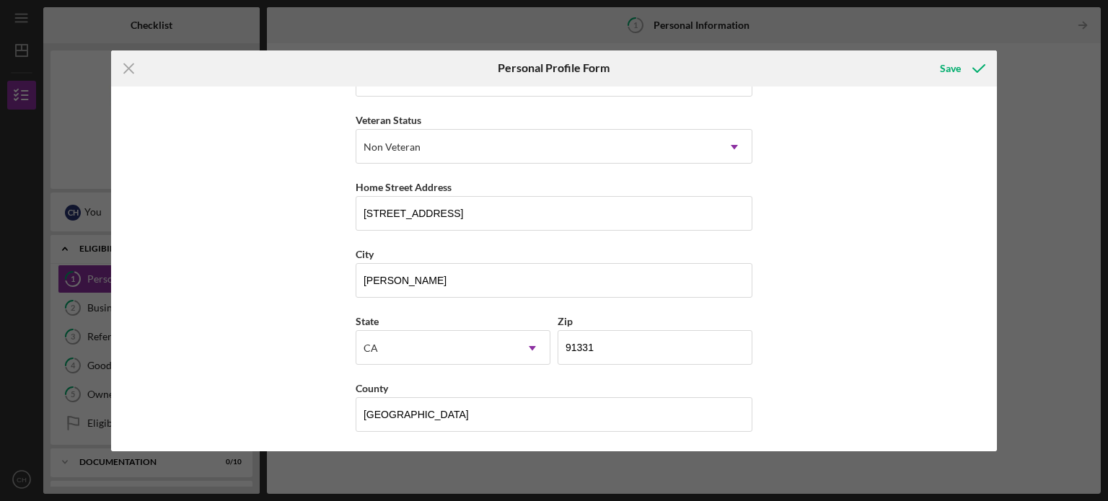
click at [1021, 48] on div "Icon/Menu Close Personal Profile Form Save First Name Celso Middle Name Last Na…" at bounding box center [554, 250] width 1108 height 501
click at [138, 71] on icon "Icon/Menu Close" at bounding box center [129, 68] width 36 height 36
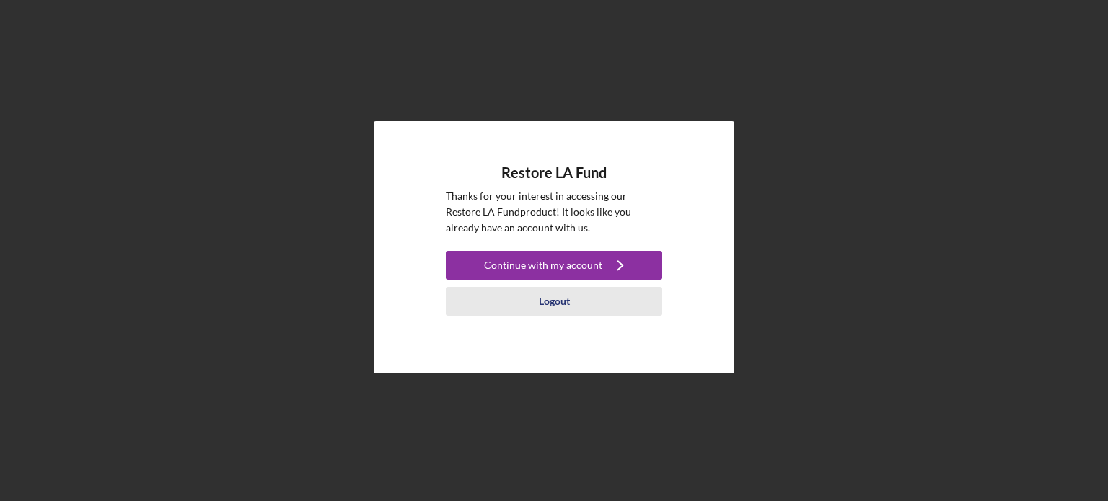
click at [551, 299] on div "Logout" at bounding box center [554, 301] width 31 height 29
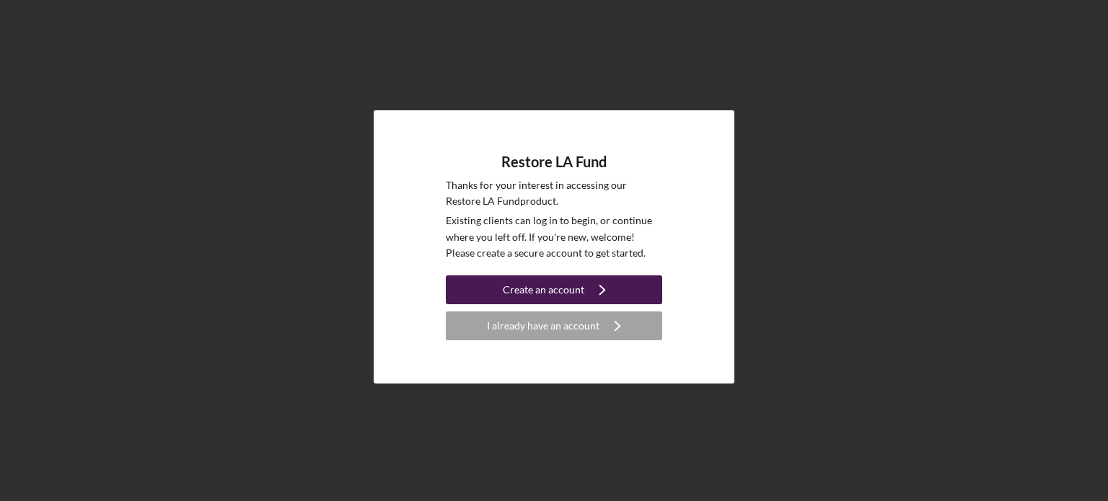
click at [558, 294] on div "Create an account" at bounding box center [544, 290] width 82 height 29
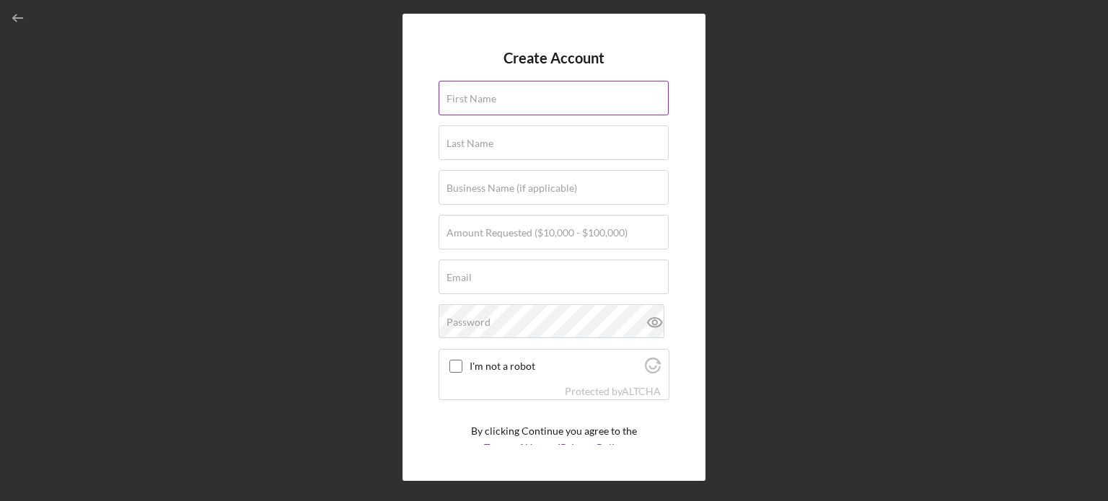
click at [475, 94] on label "First Name" at bounding box center [471, 99] width 50 height 12
click at [475, 94] on input "First Name" at bounding box center [554, 98] width 230 height 35
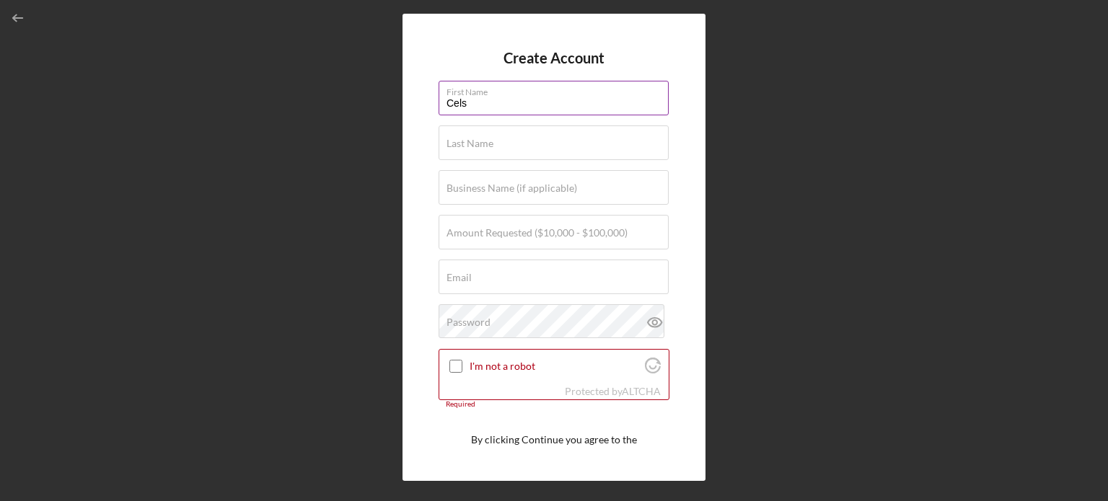
type input "[PERSON_NAME]"
type input "Hernandez"
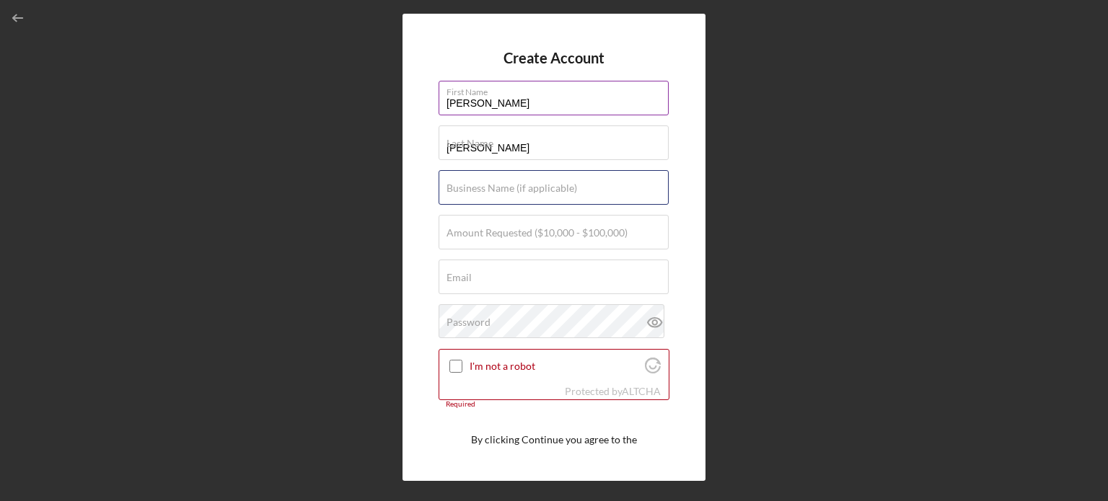
type input "Twins Security Service"
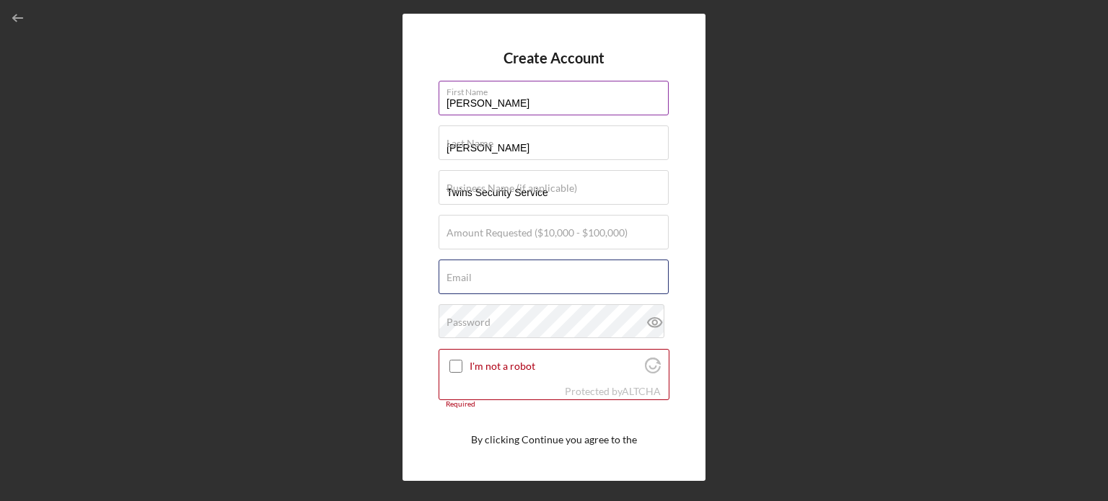
type input "[EMAIL_ADDRESS][DOMAIN_NAME]"
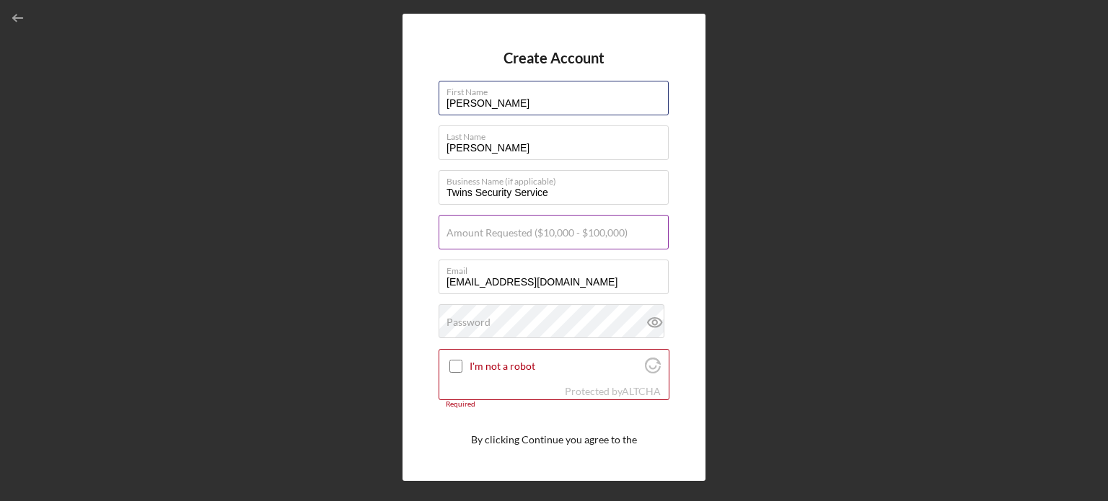
type input "[PERSON_NAME]"
click at [554, 231] on label "Amount Requested ($10,000 - $100,000)" at bounding box center [536, 233] width 181 height 12
click at [554, 231] on input "Amount Requested ($10,000 - $100,000)" at bounding box center [554, 232] width 230 height 35
type input "$100,000"
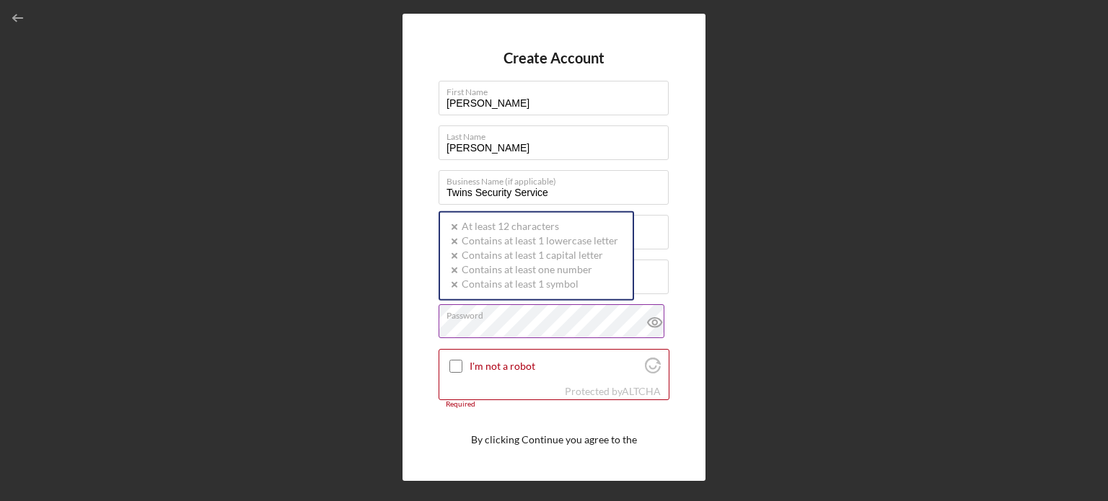
click at [557, 312] on div "Password Icon/icon-validation-no At least 12 characters Icon/icon-validation-no…" at bounding box center [554, 322] width 231 height 36
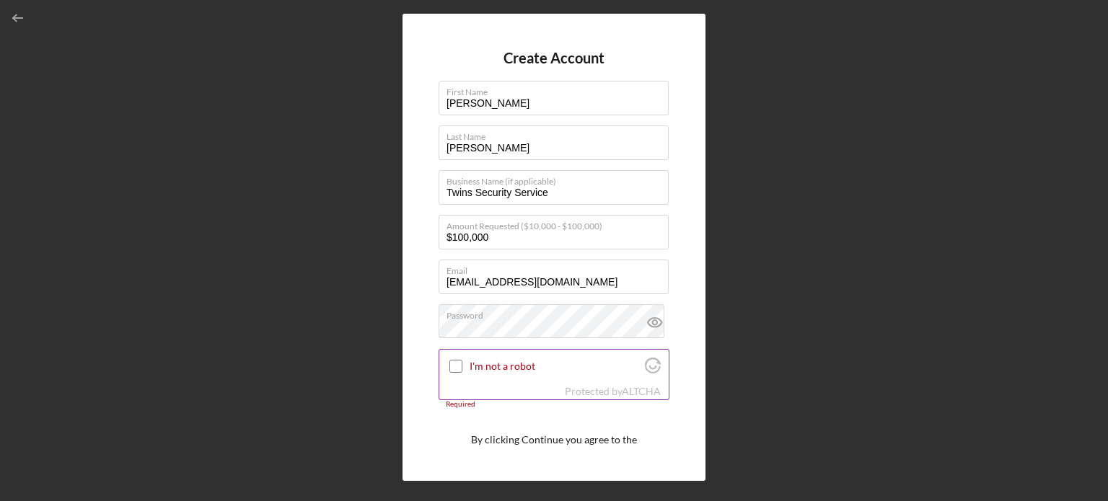
click at [458, 366] on input "I'm not a robot" at bounding box center [455, 366] width 13 height 13
checkbox input "true"
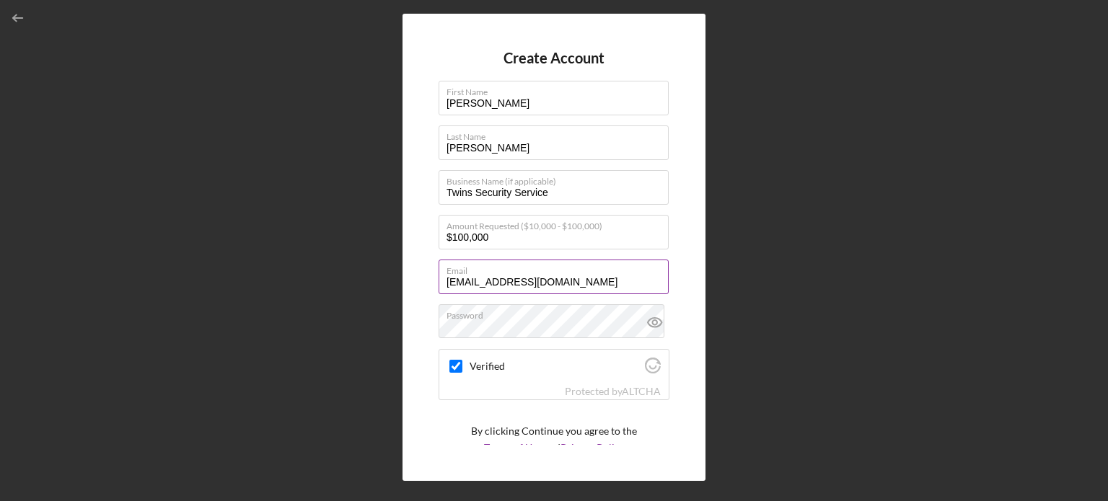
click at [664, 289] on input "[EMAIL_ADDRESS][DOMAIN_NAME]" at bounding box center [554, 277] width 230 height 35
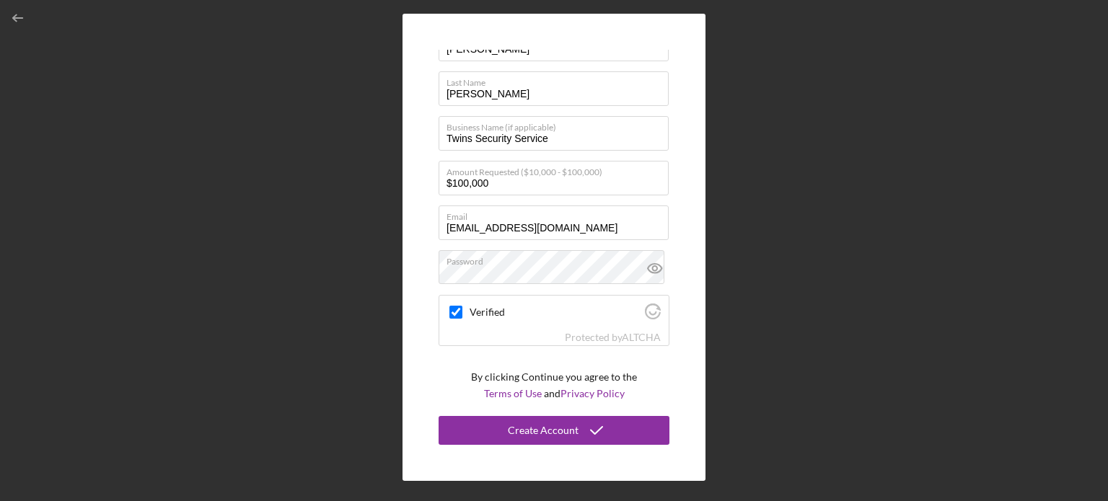
click at [692, 180] on div "Create Account First Name Celso Last Name Hernandez Business Name (if applicabl…" at bounding box center [553, 247] width 303 height 467
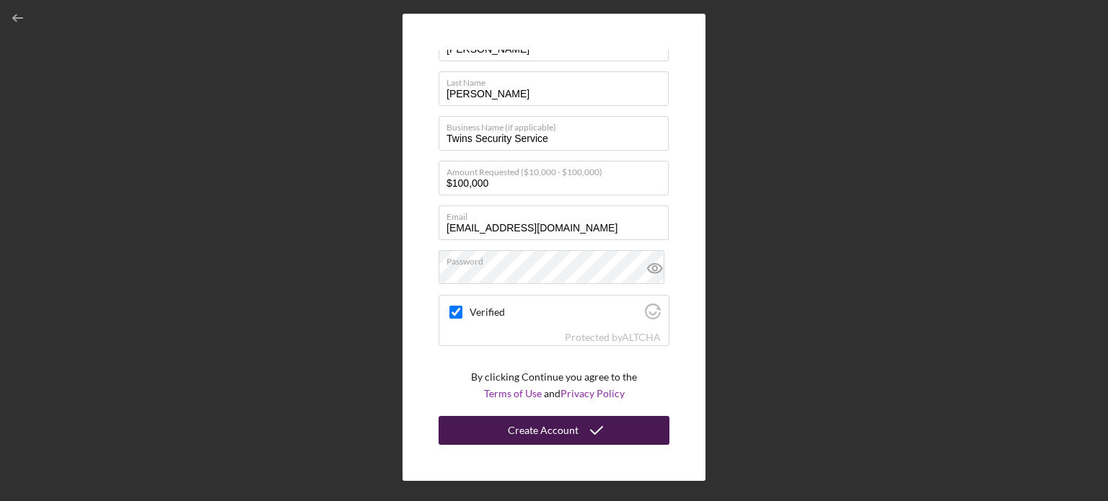
click at [565, 428] on div "Create Account" at bounding box center [543, 430] width 71 height 29
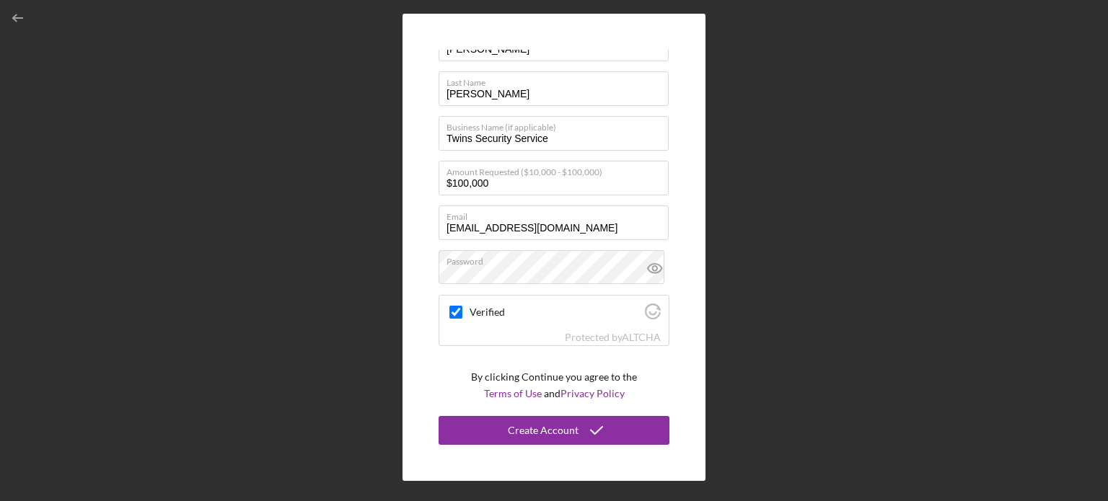
scroll to position [0, 0]
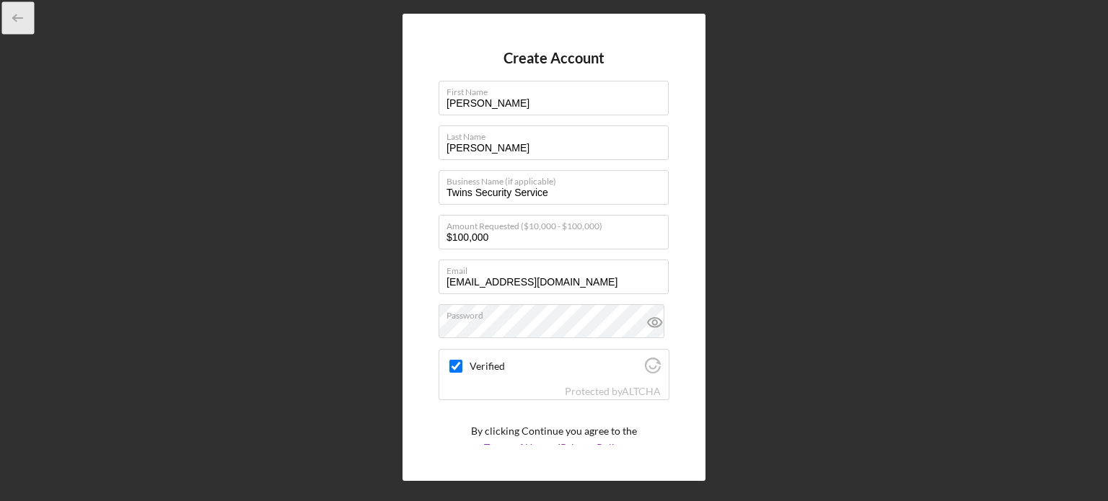
click at [7, 18] on icon "button" at bounding box center [18, 18] width 32 height 32
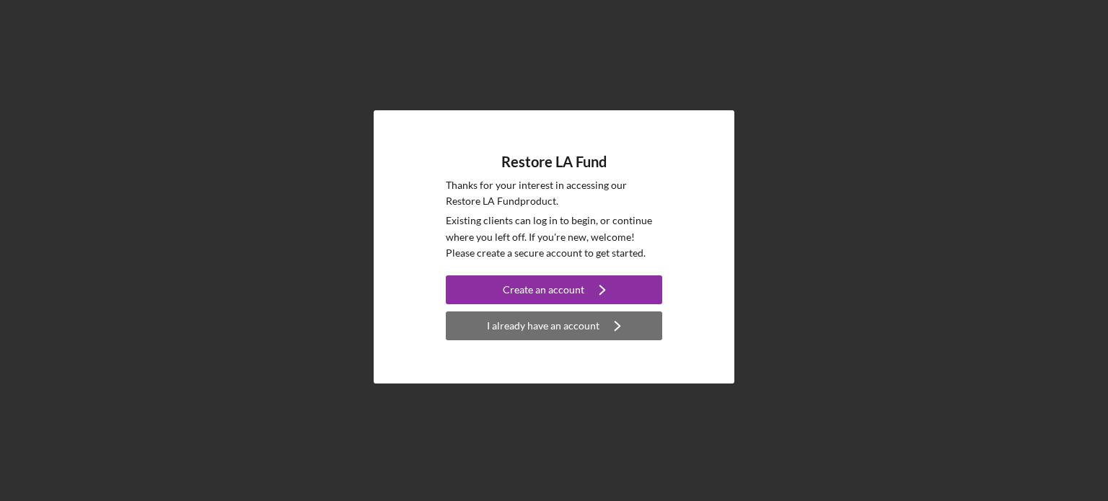
click at [569, 323] on div "I already have an account" at bounding box center [543, 326] width 113 height 29
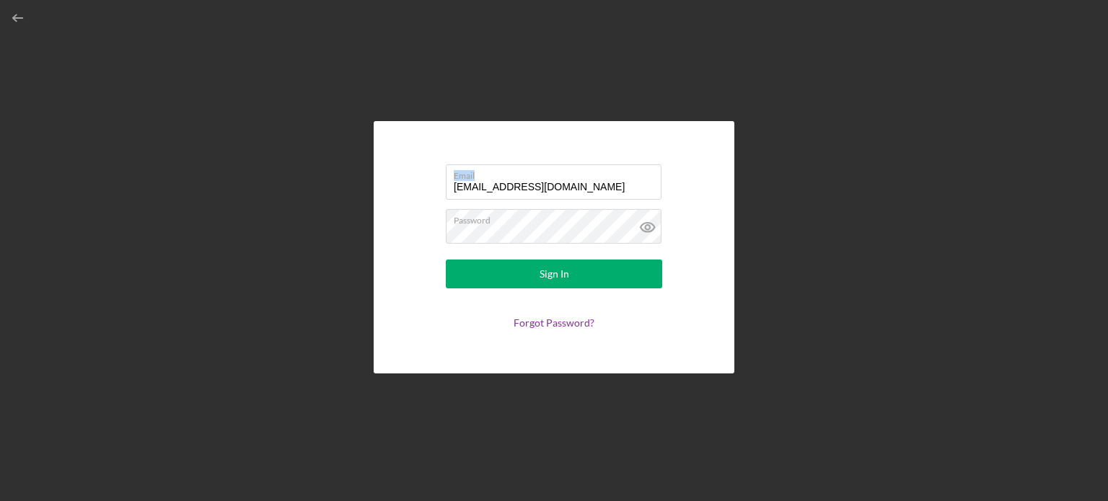
drag, startPoint x: 581, startPoint y: 175, endPoint x: 418, endPoint y: 190, distance: 163.0
click at [418, 190] on form "Email twinseinc@yahoo.com Password Sign In Forgot Password?" at bounding box center [554, 247] width 289 height 180
click at [551, 189] on input "[EMAIL_ADDRESS][DOMAIN_NAME]" at bounding box center [554, 181] width 216 height 35
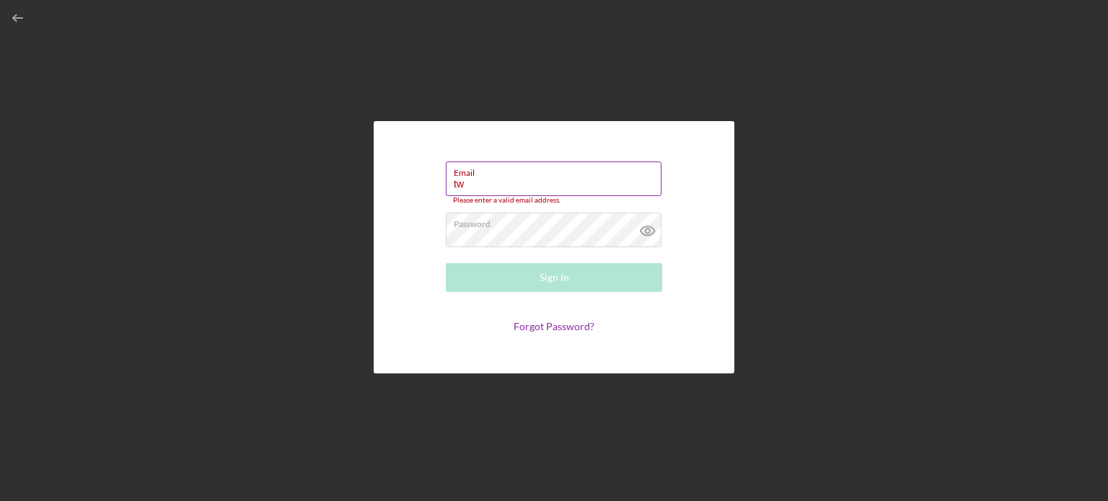
type input "t"
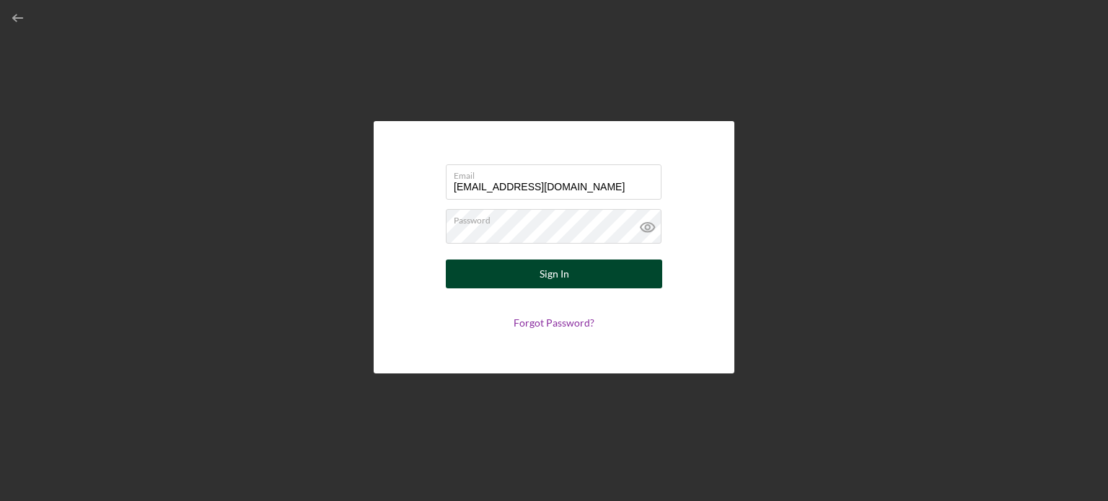
click at [547, 274] on div "Sign In" at bounding box center [555, 274] width 30 height 29
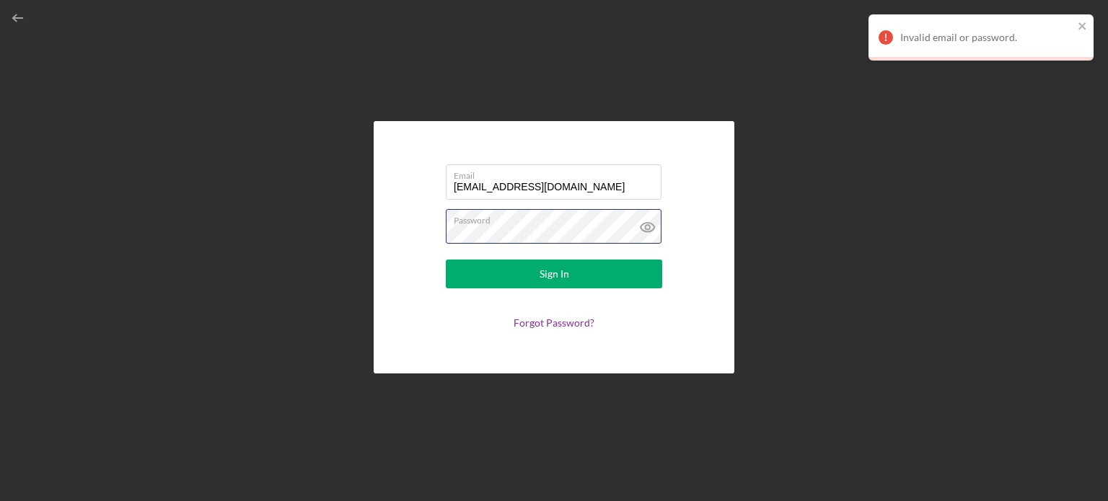
click at [432, 242] on form "Email playaslastunas@yahoo.com Password Sign In Forgot Password?" at bounding box center [554, 247] width 289 height 180
click at [446, 260] on button "Sign In" at bounding box center [554, 274] width 216 height 29
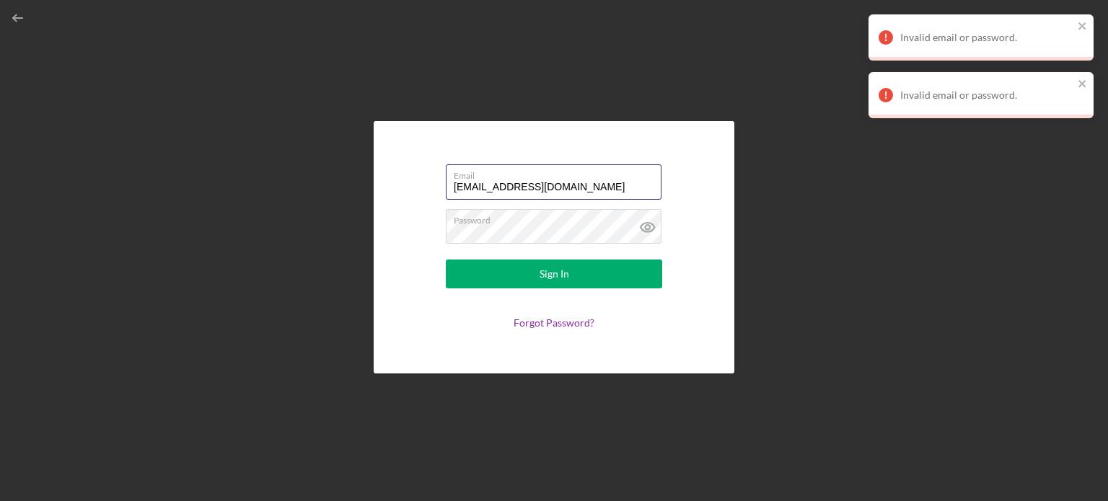
drag, startPoint x: 584, startPoint y: 183, endPoint x: 409, endPoint y: 193, distance: 174.8
click at [409, 193] on div "Email playaslastunas@yahoo.com Password Sign In Forgot Password?" at bounding box center [554, 247] width 361 height 252
type input "[EMAIL_ADDRESS][DOMAIN_NAME]"
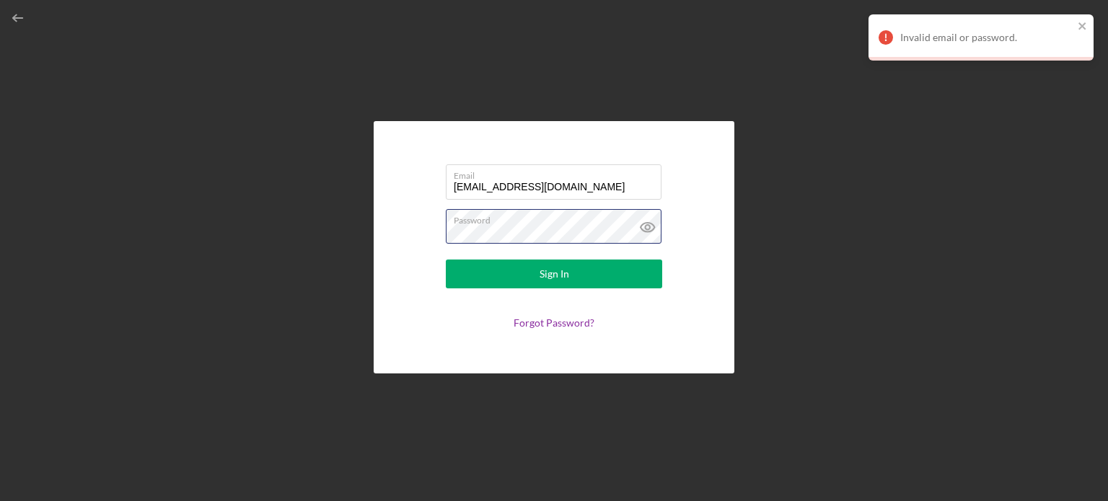
click at [414, 237] on form "Email twinseinc@yahoo.com Password Sign In Forgot Password?" at bounding box center [554, 247] width 289 height 180
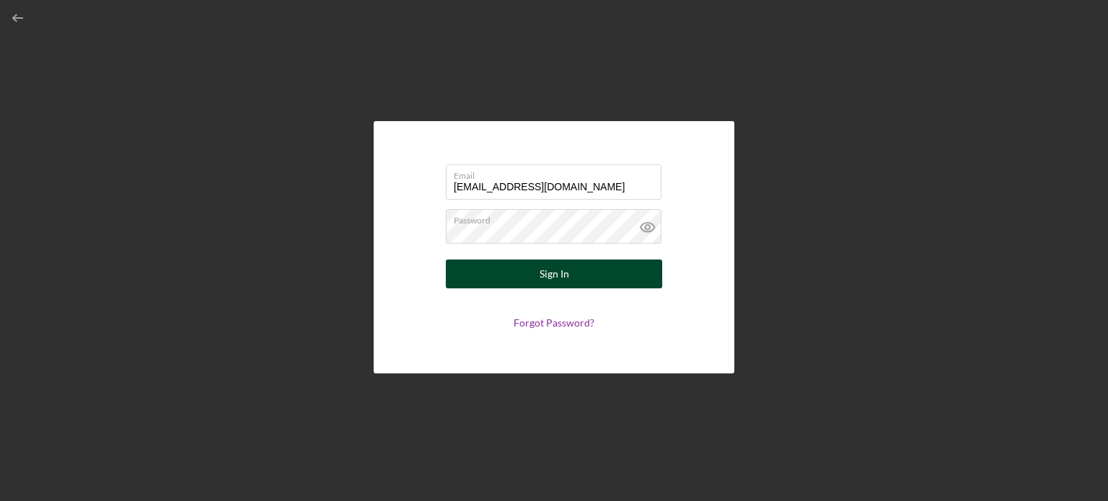
click at [527, 266] on button "Sign In" at bounding box center [554, 274] width 216 height 29
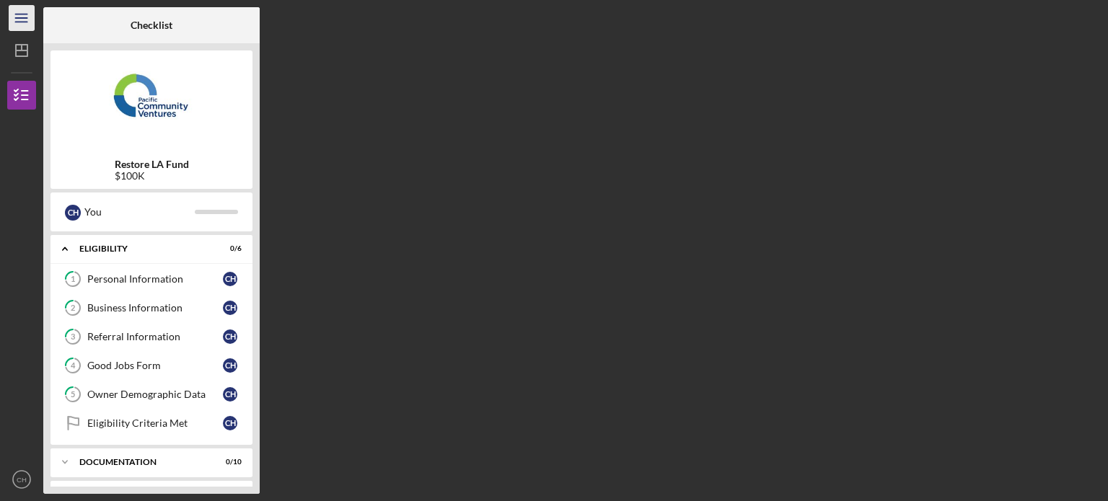
click at [23, 19] on icon "Icon/Menu" at bounding box center [22, 18] width 32 height 32
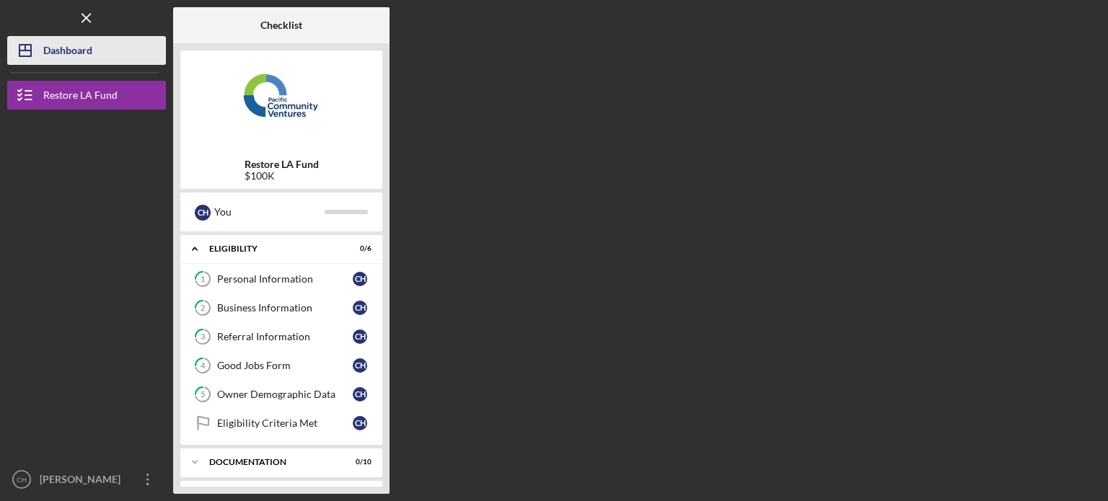
click at [47, 51] on div "Dashboard" at bounding box center [67, 52] width 49 height 32
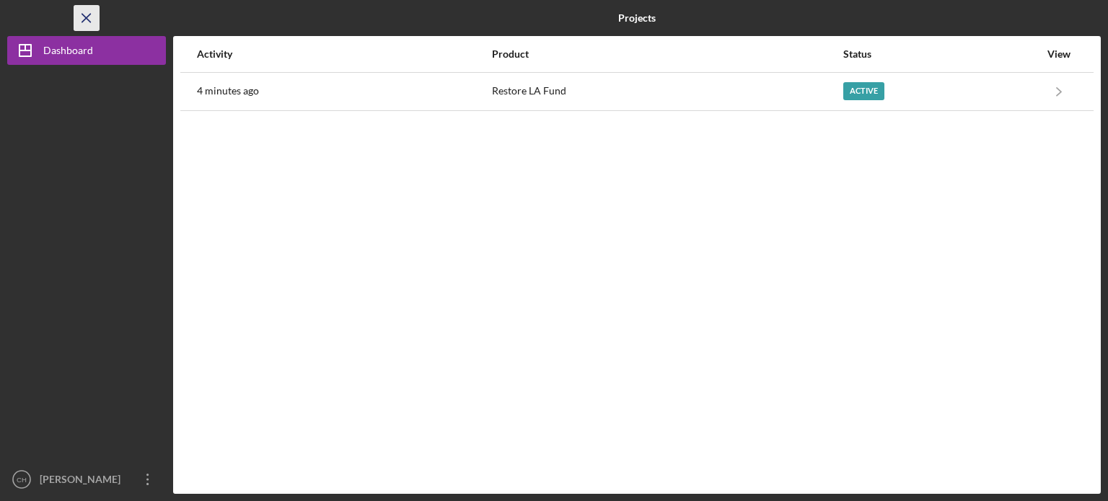
click at [87, 19] on line "button" at bounding box center [86, 18] width 8 height 8
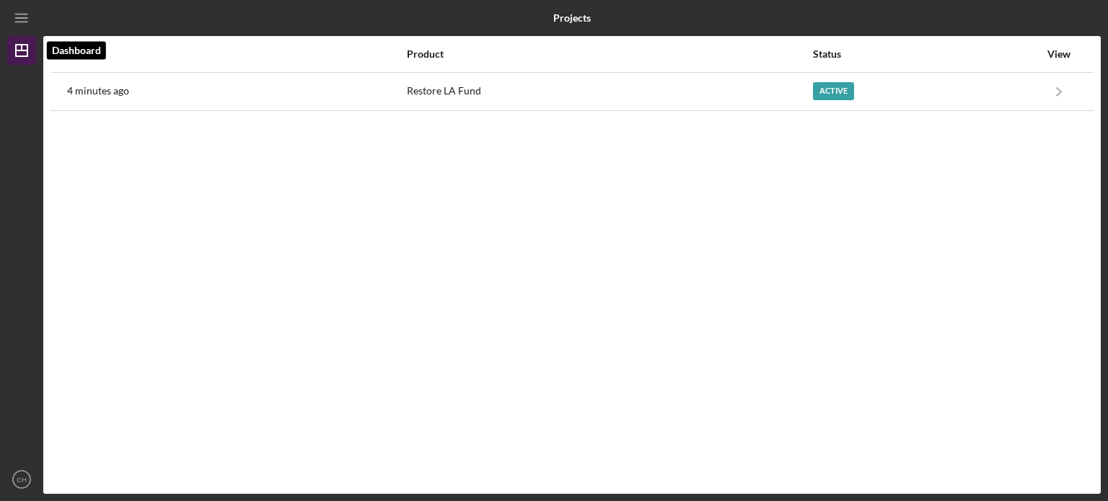
click at [22, 42] on icon "Icon/Dashboard" at bounding box center [22, 50] width 36 height 36
click at [22, 28] on icon "Icon/Menu" at bounding box center [22, 18] width 32 height 32
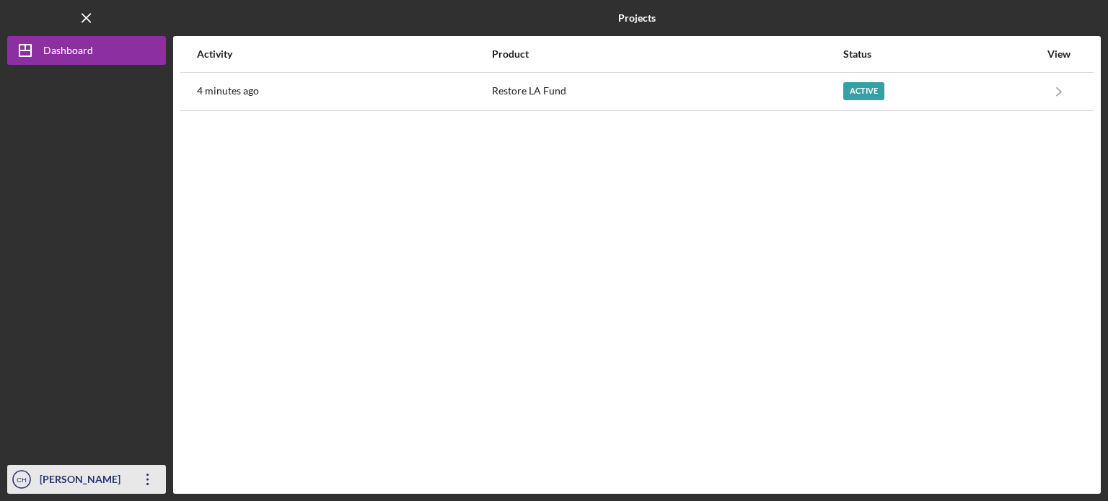
click at [147, 481] on icon "Icon/Overflow" at bounding box center [148, 480] width 36 height 36
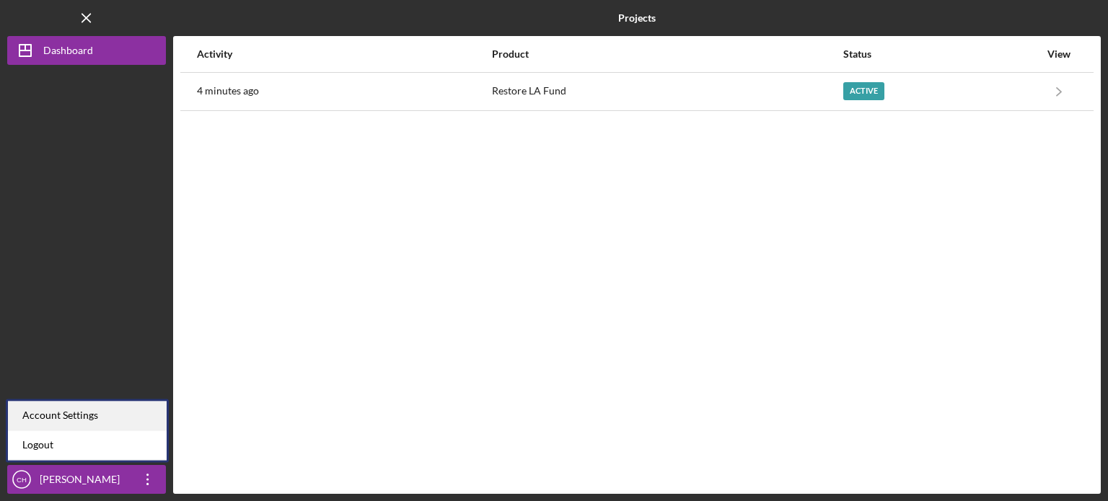
click at [110, 413] on div "Account Settings" at bounding box center [87, 416] width 159 height 30
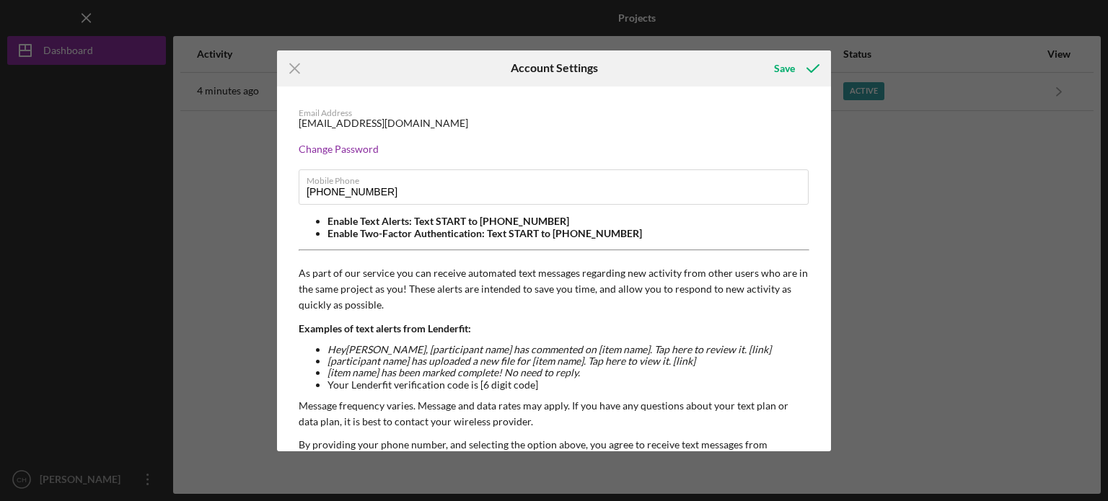
click at [531, 113] on div "Email Address" at bounding box center [554, 113] width 511 height 10
click at [912, 121] on div "Icon/Menu Close Account Settings Save Email Address [EMAIL_ADDRESS][DOMAIN_NAME…" at bounding box center [554, 250] width 1108 height 501
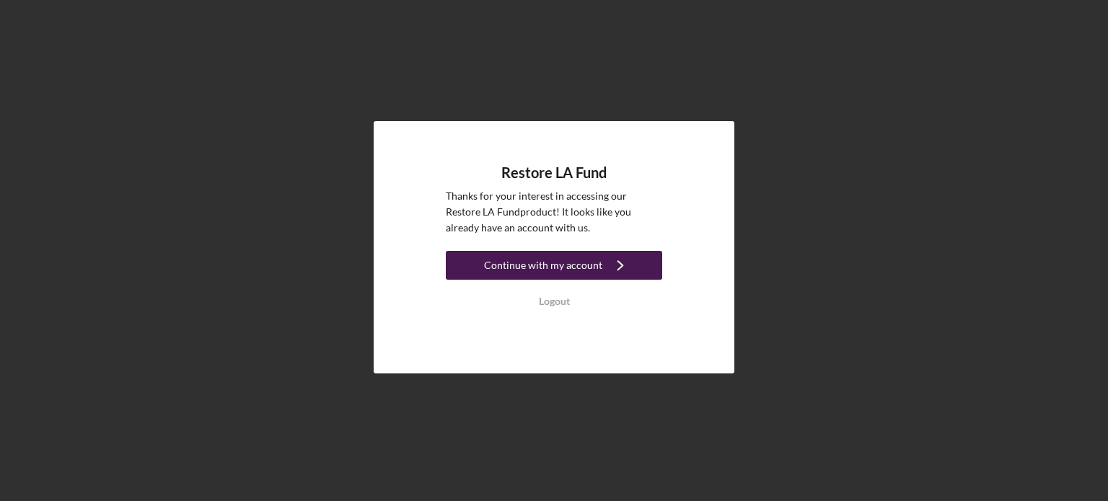
click at [587, 273] on div "Continue with my account" at bounding box center [543, 265] width 118 height 29
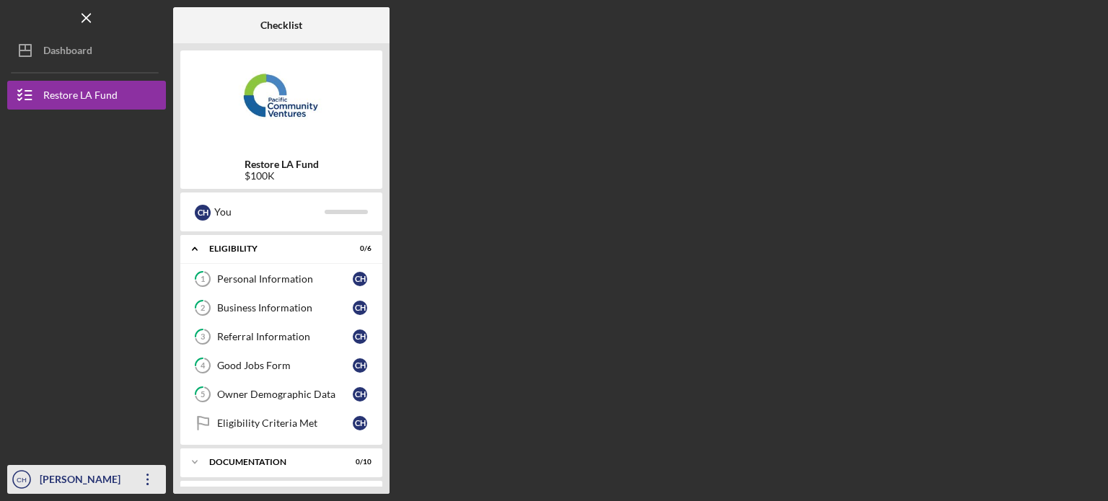
click at [146, 478] on icon "Icon/Overflow" at bounding box center [148, 480] width 36 height 36
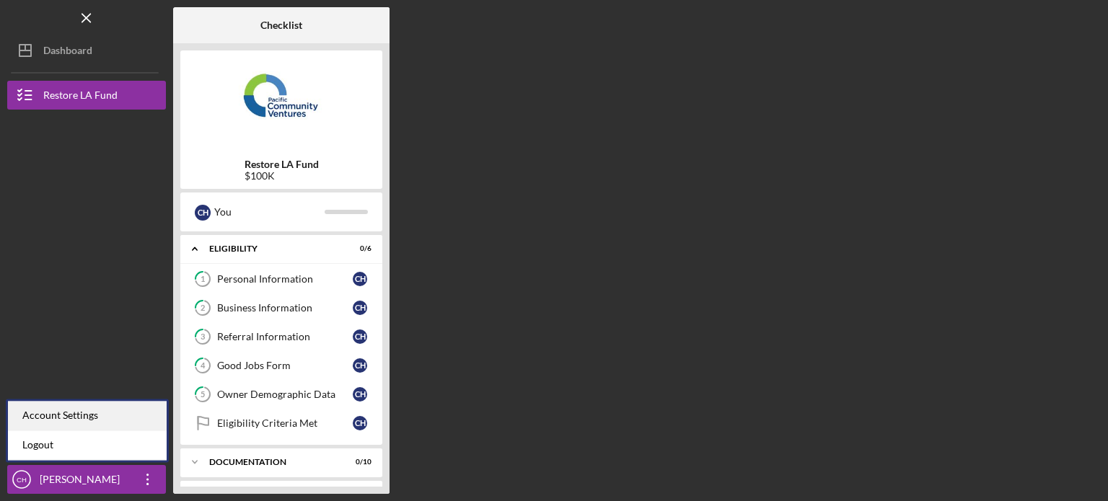
click at [108, 426] on div "Account Settings" at bounding box center [87, 416] width 159 height 30
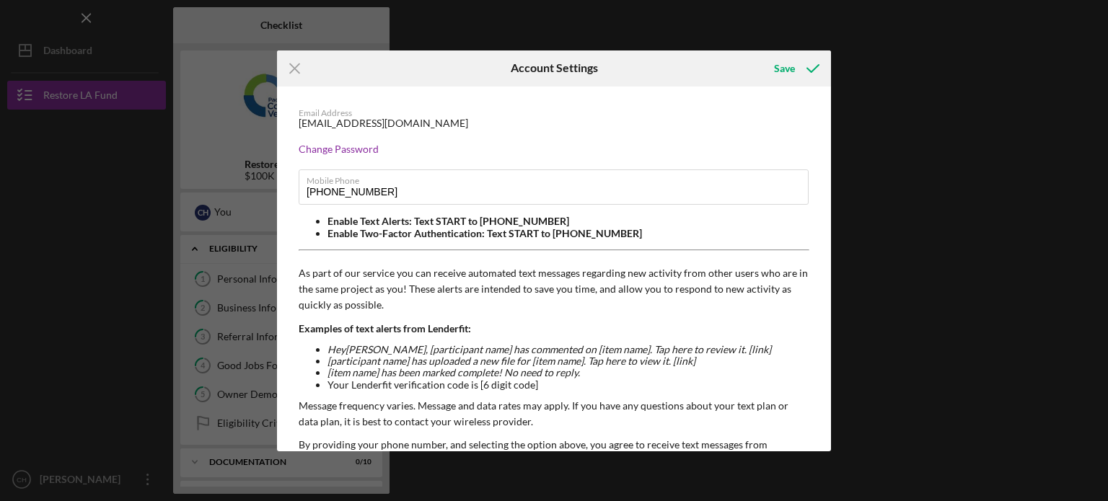
click at [894, 62] on div "Icon/Menu Close Account Settings Save Email Address [EMAIL_ADDRESS][DOMAIN_NAME…" at bounding box center [554, 250] width 1108 height 501
click at [299, 76] on icon "Icon/Menu Close" at bounding box center [295, 68] width 36 height 36
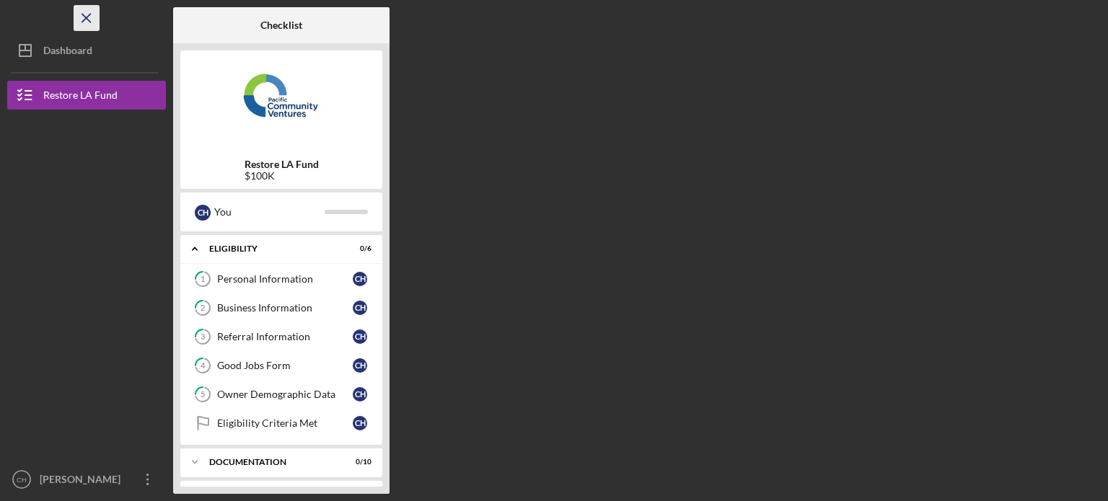
click at [91, 17] on icon "Icon/Menu Close" at bounding box center [87, 18] width 32 height 32
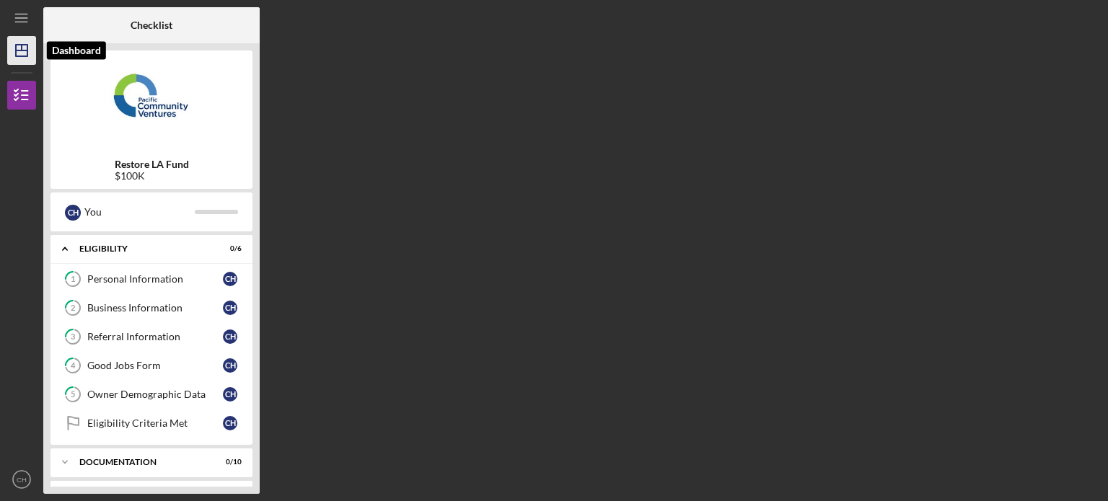
click at [31, 54] on icon "Icon/Dashboard" at bounding box center [22, 50] width 36 height 36
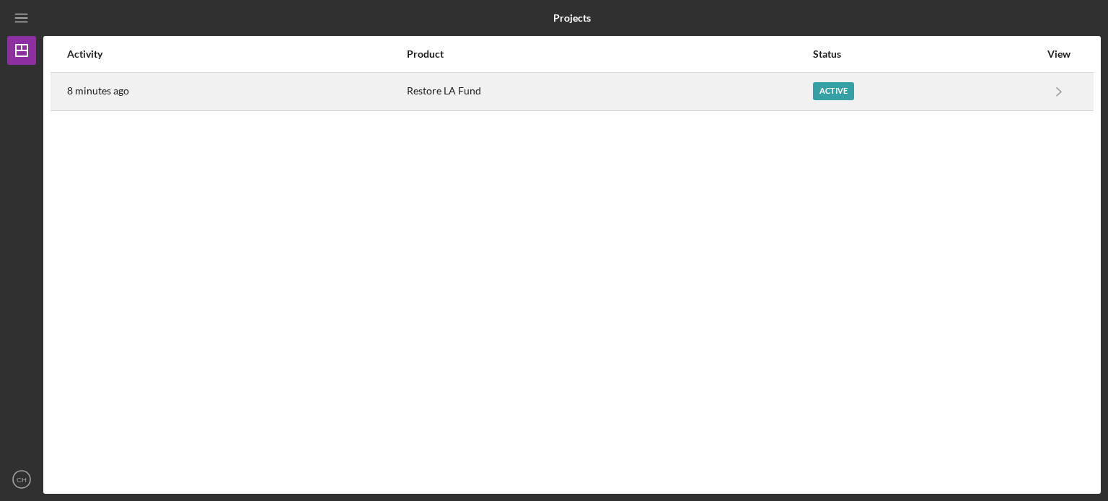
click at [846, 94] on div "Active" at bounding box center [833, 91] width 41 height 18
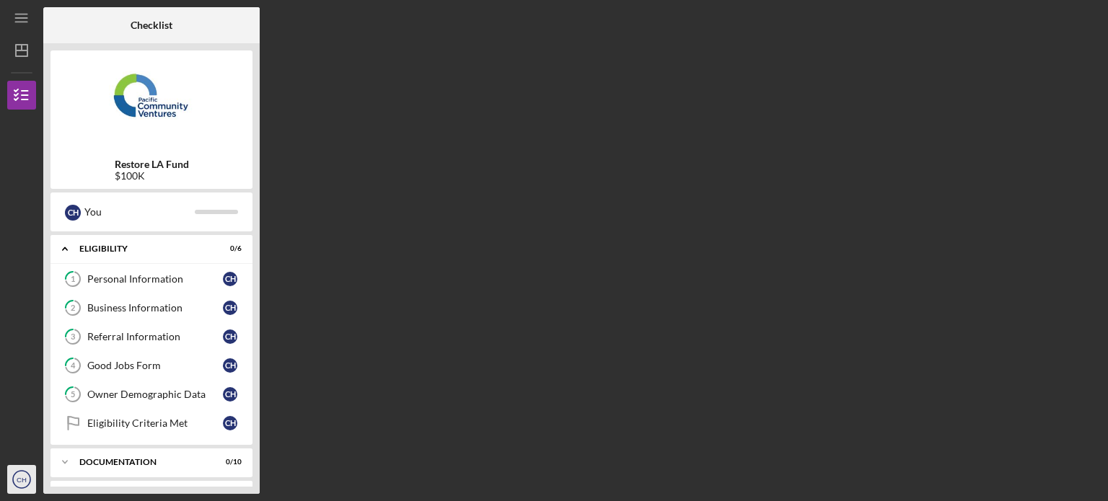
click at [27, 479] on icon "CH" at bounding box center [21, 480] width 29 height 36
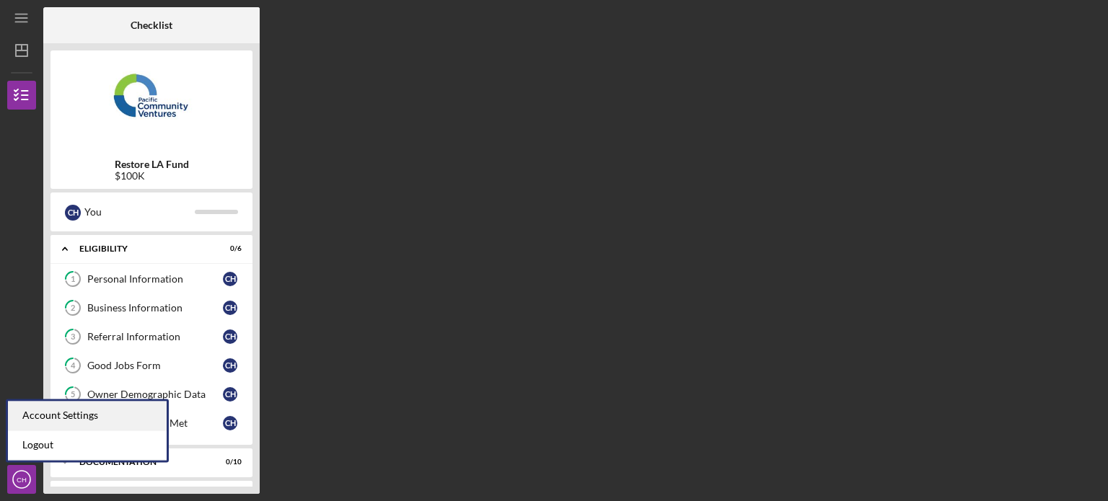
click at [60, 422] on div "Account Settings" at bounding box center [87, 416] width 159 height 30
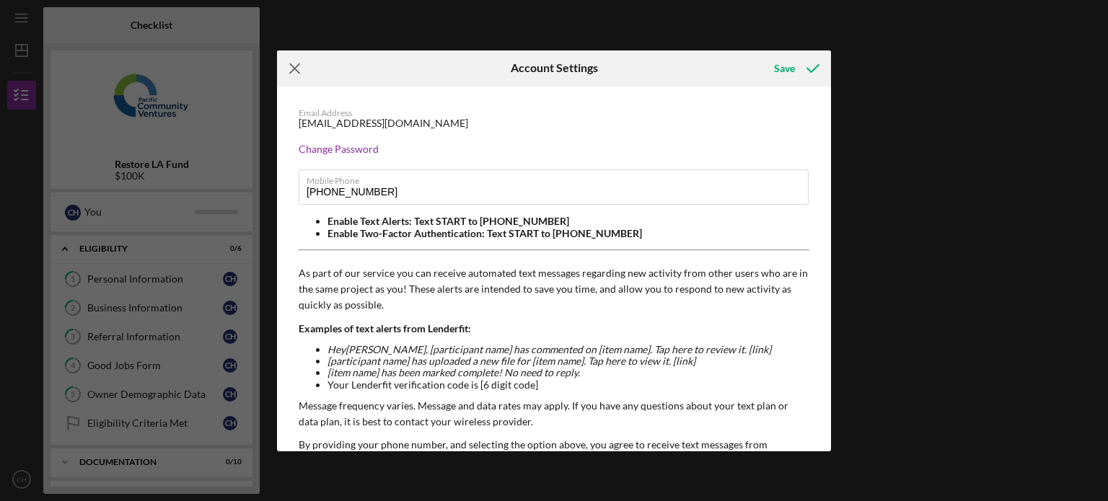
click at [289, 69] on icon "Icon/Menu Close" at bounding box center [295, 68] width 36 height 36
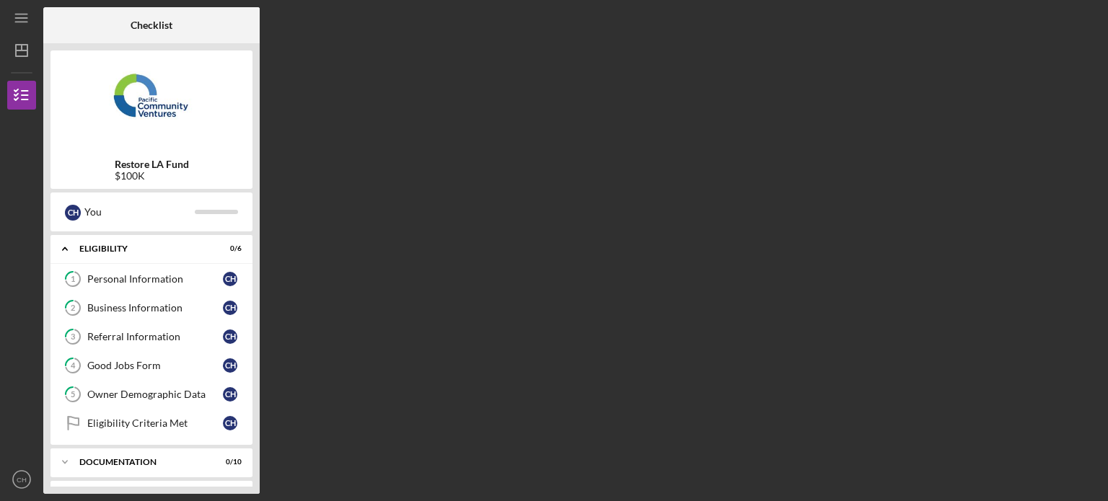
click at [485, 122] on div "Checklist Restore LA Fund $100K C H You Icon/Expander Eligibility 0 / 6 1 Perso…" at bounding box center [571, 250] width 1057 height 487
click at [29, 26] on icon "Icon/Menu" at bounding box center [22, 18] width 32 height 32
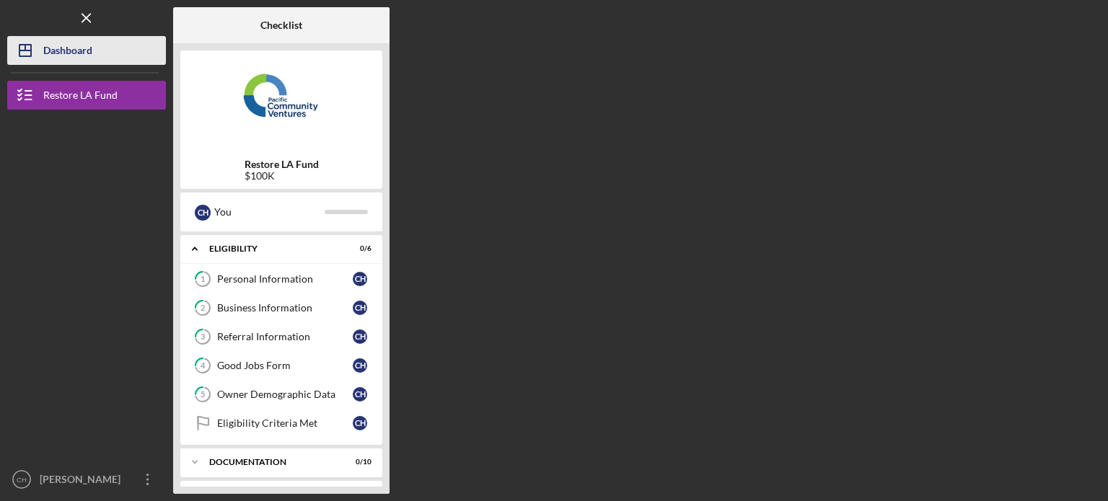
click at [87, 64] on div "Dashboard" at bounding box center [67, 52] width 49 height 32
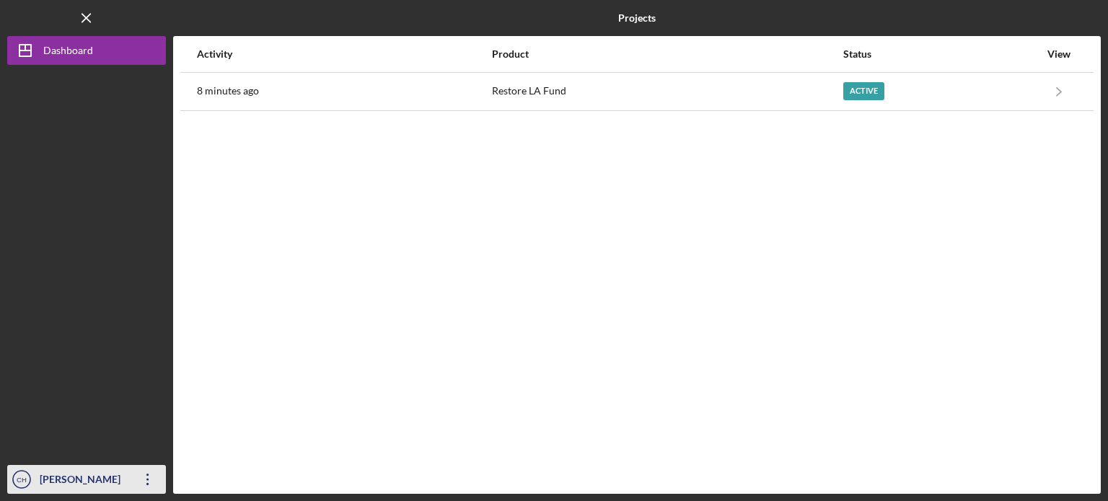
click at [151, 488] on icon "Icon/Overflow" at bounding box center [148, 480] width 36 height 36
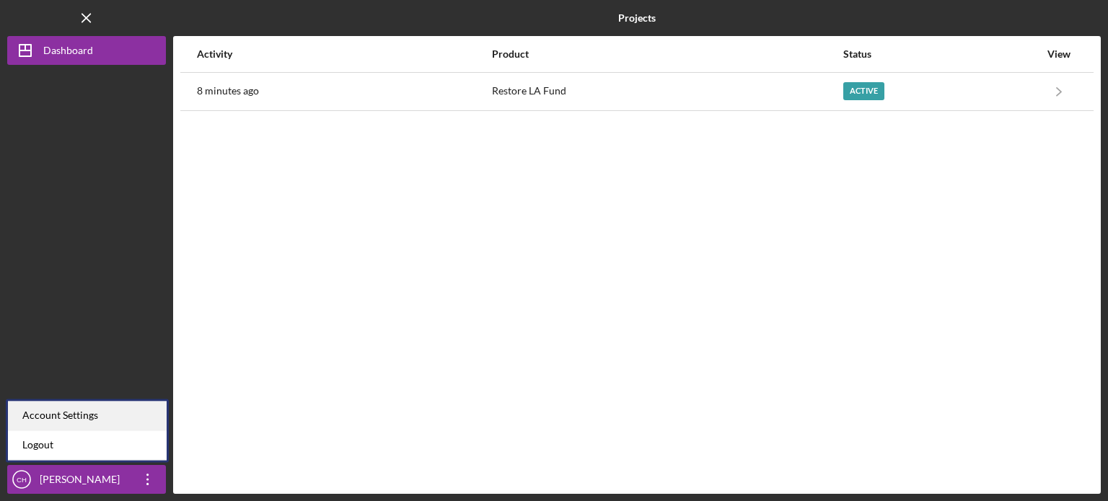
click at [101, 419] on div "Account Settings" at bounding box center [87, 416] width 159 height 30
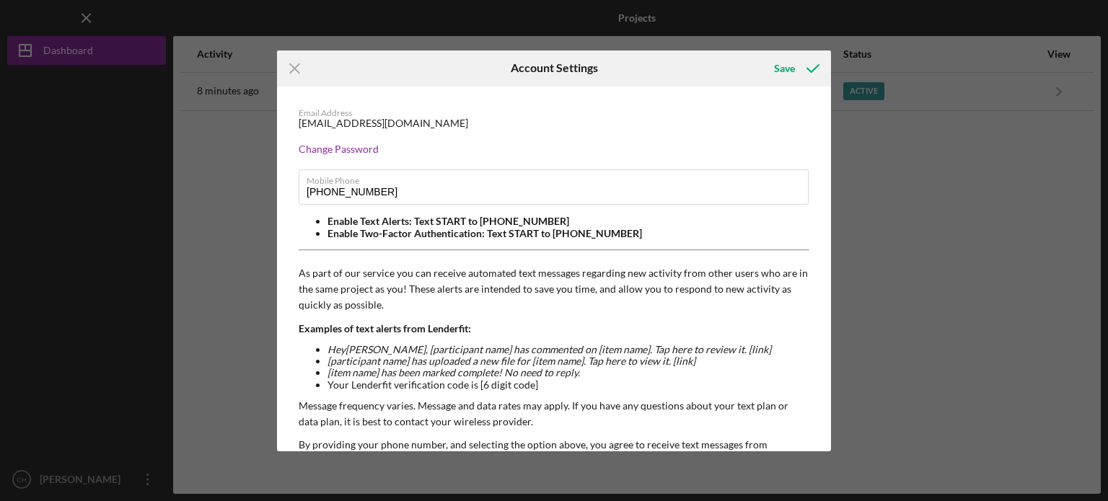
click at [332, 113] on div "Email Address" at bounding box center [554, 113] width 511 height 10
click at [369, 145] on div "Change Password" at bounding box center [554, 150] width 511 height 12
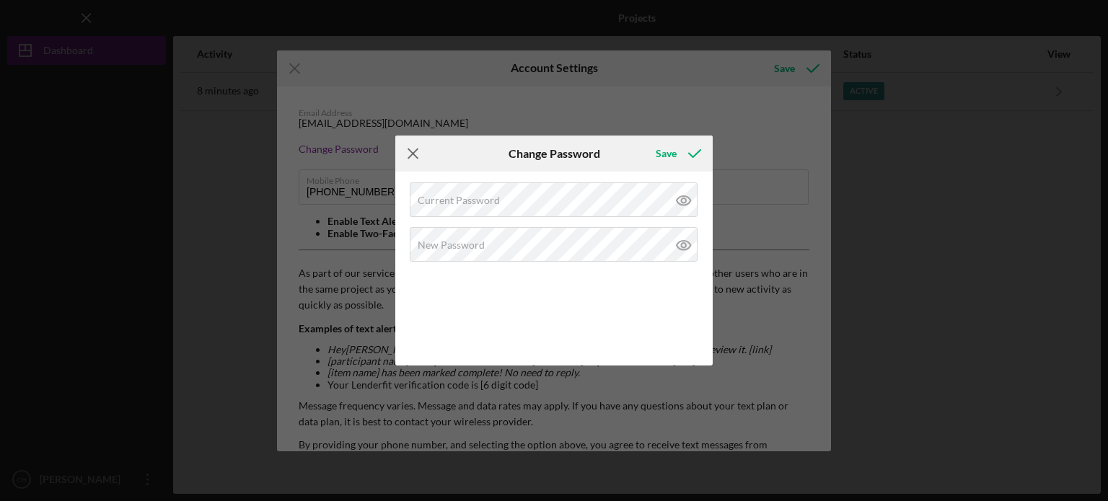
click at [415, 161] on icon "Icon/Menu Close" at bounding box center [413, 154] width 36 height 36
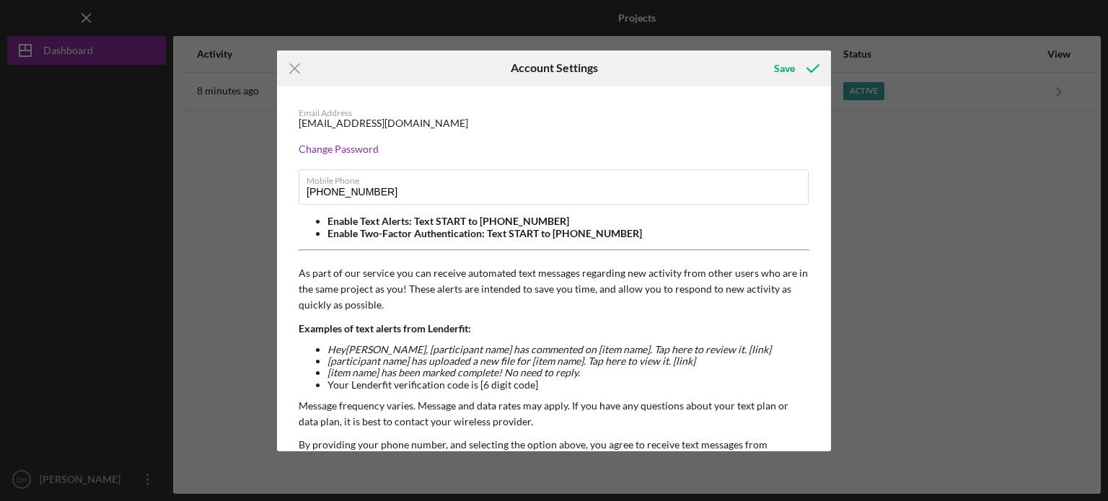
click at [881, 147] on div "Icon/Menu Close Account Settings Save Email Address [EMAIL_ADDRESS][DOMAIN_NAME…" at bounding box center [554, 250] width 1108 height 501
click at [618, 262] on div "Email Address [EMAIL_ADDRESS][DOMAIN_NAME] Change Password Mobile Phone [PHONE_…" at bounding box center [554, 341] width 554 height 508
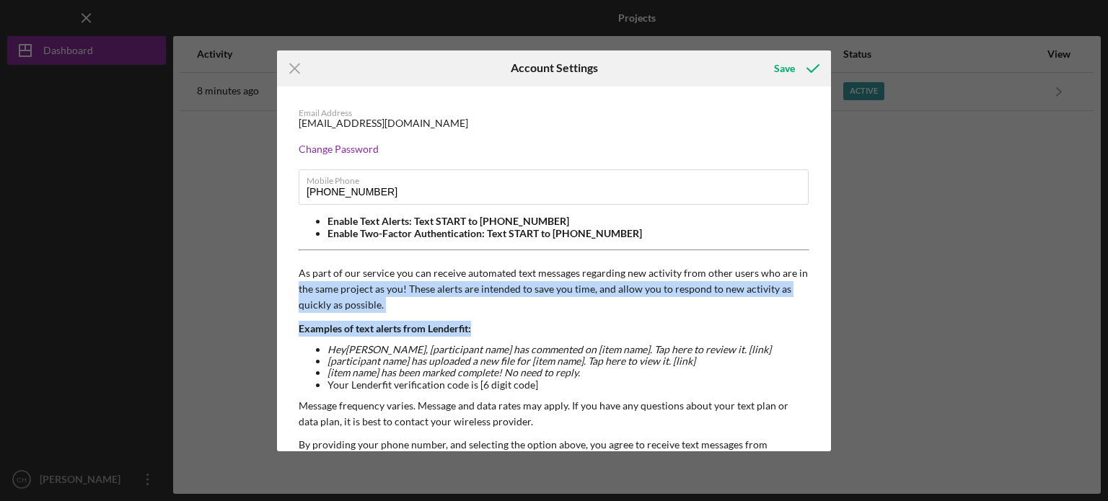
drag, startPoint x: 825, startPoint y: 256, endPoint x: 836, endPoint y: 334, distance: 78.6
click at [836, 334] on div "Icon/Menu Close Account Settings Save Email Address [EMAIL_ADDRESS][DOMAIN_NAME…" at bounding box center [554, 250] width 1108 height 501
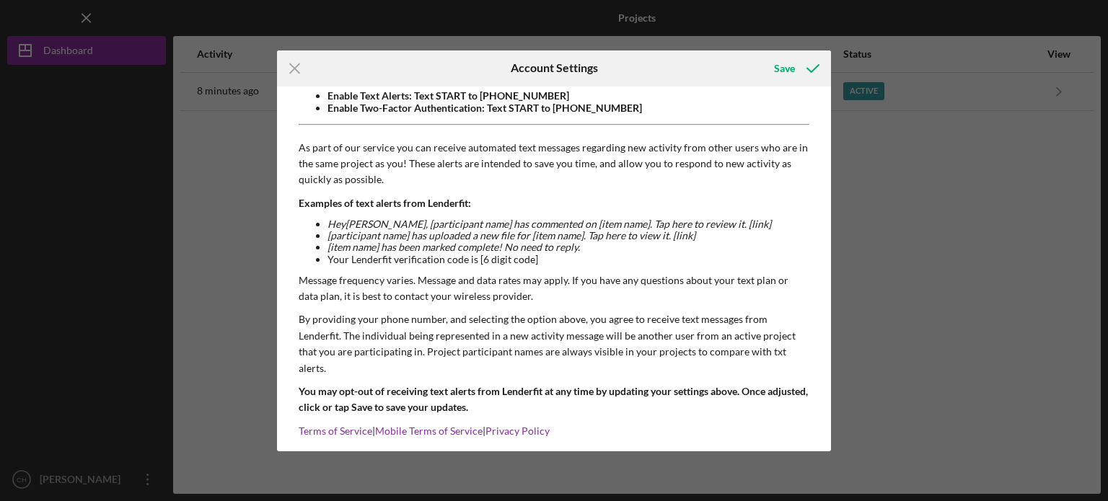
click at [955, 348] on div "Icon/Menu Close Account Settings Save Email Address [EMAIL_ADDRESS][DOMAIN_NAME…" at bounding box center [554, 250] width 1108 height 501
click at [294, 71] on icon "Icon/Menu Close" at bounding box center [295, 68] width 36 height 36
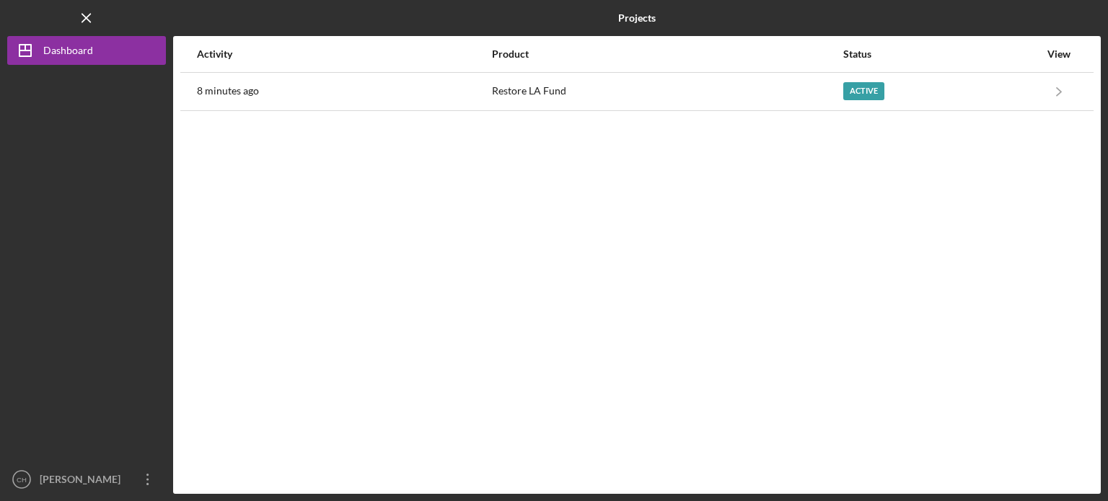
click at [482, 216] on div "Activity Product Status View 8 minutes ago Restore LA Fund Active Icon/Navigate…" at bounding box center [637, 265] width 928 height 458
